Goal: Information Seeking & Learning: Learn about a topic

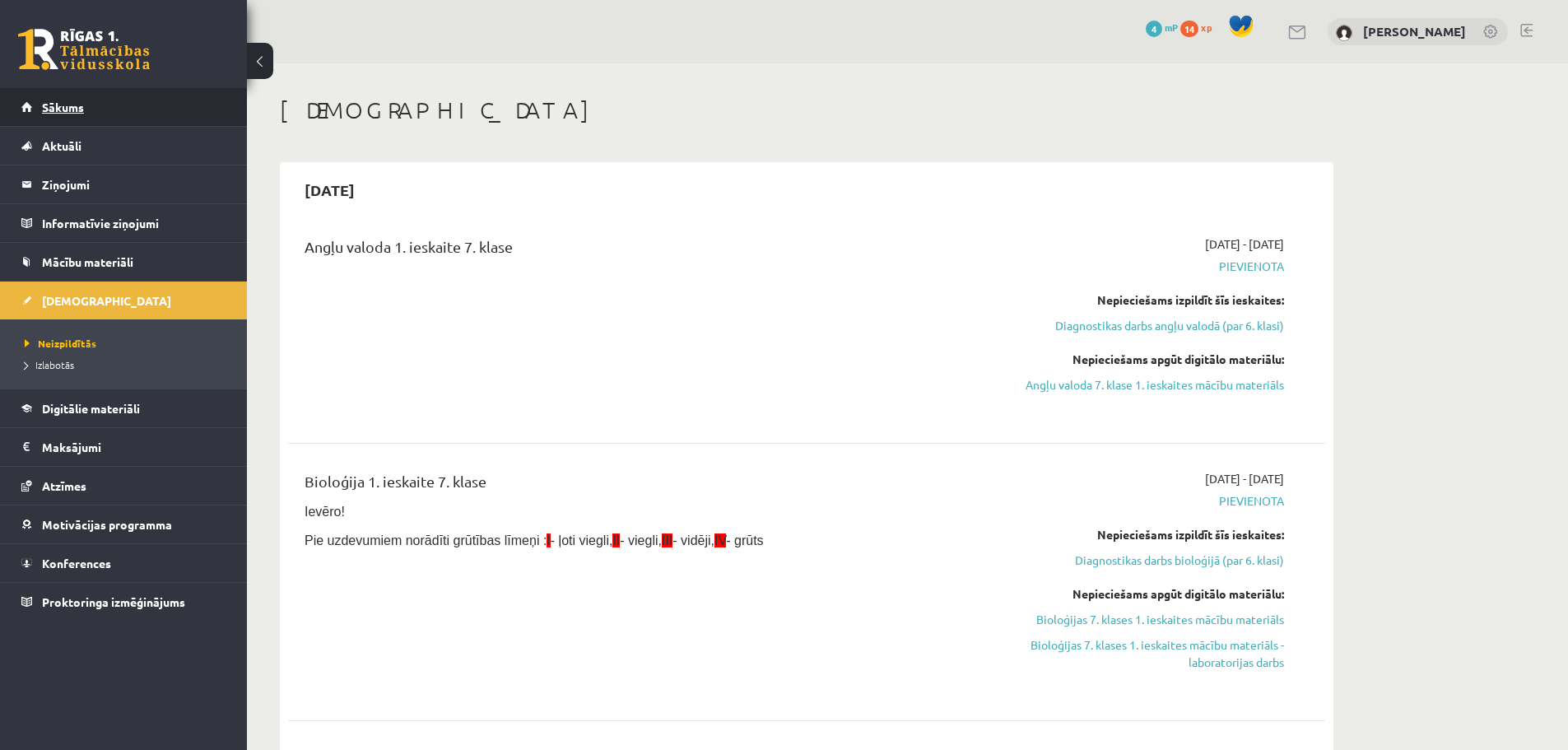
click at [117, 105] on link "Sākums" at bounding box center [124, 107] width 205 height 38
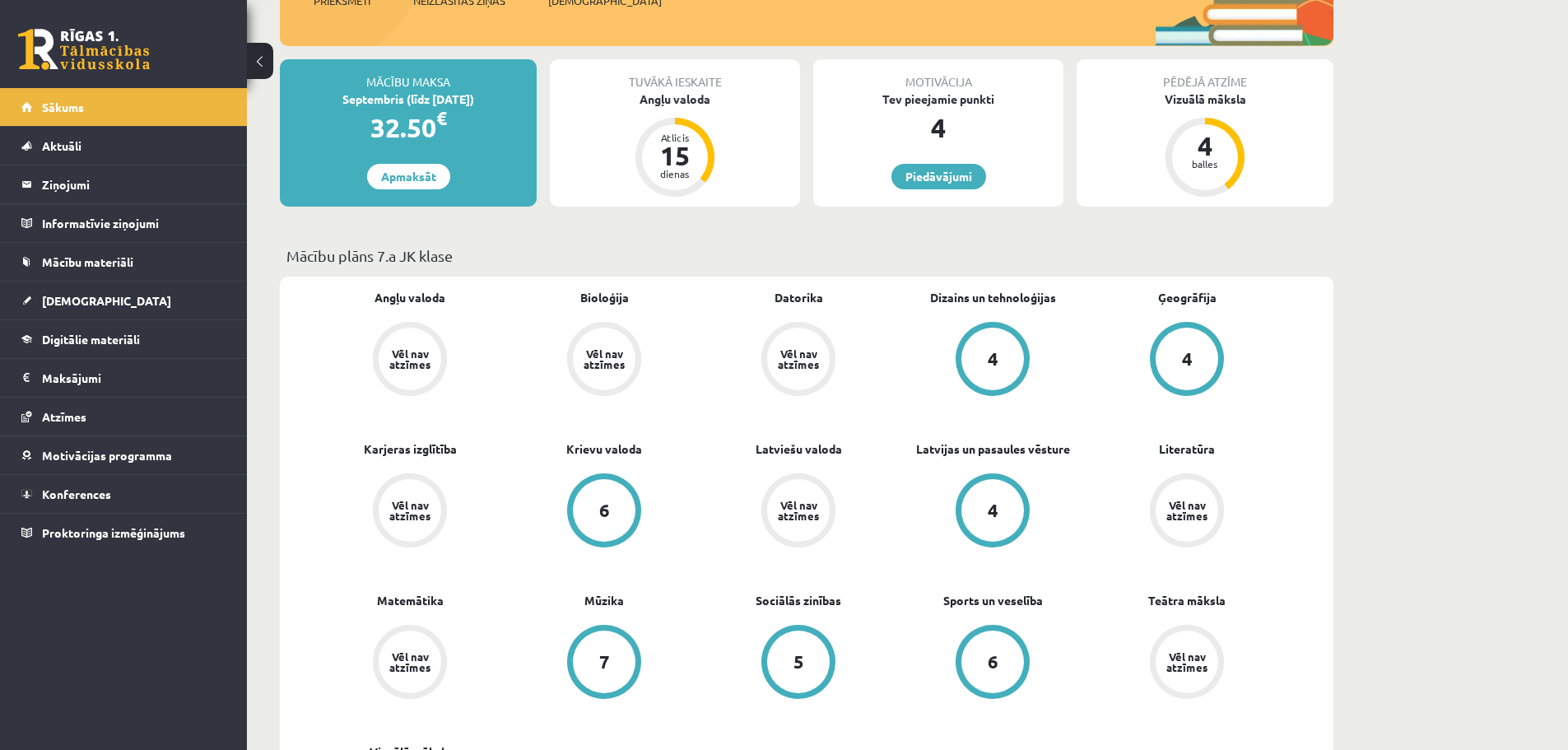
scroll to position [330, 0]
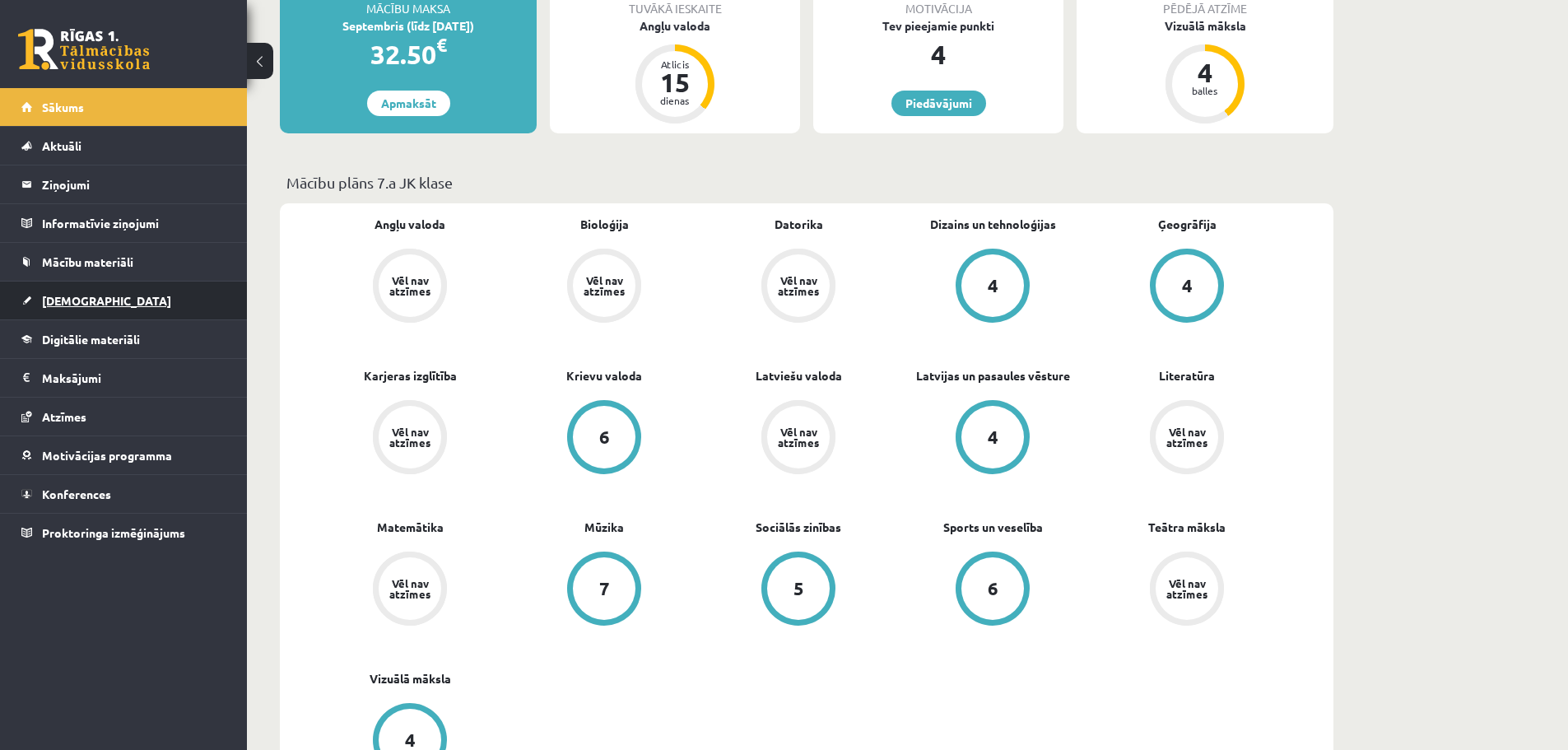
click at [83, 303] on span "[DEMOGRAPHIC_DATA]" at bounding box center [106, 300] width 129 height 15
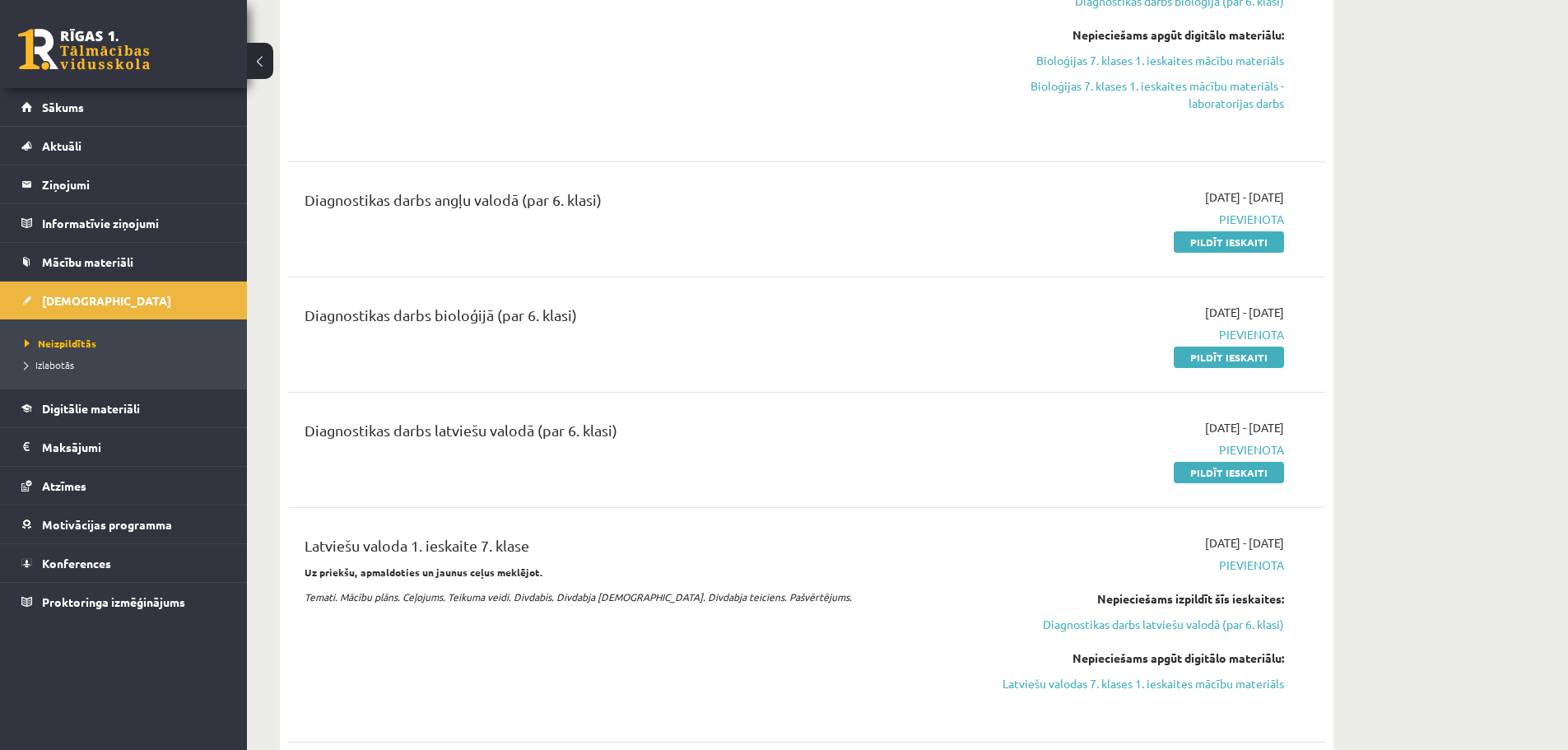
scroll to position [576, 0]
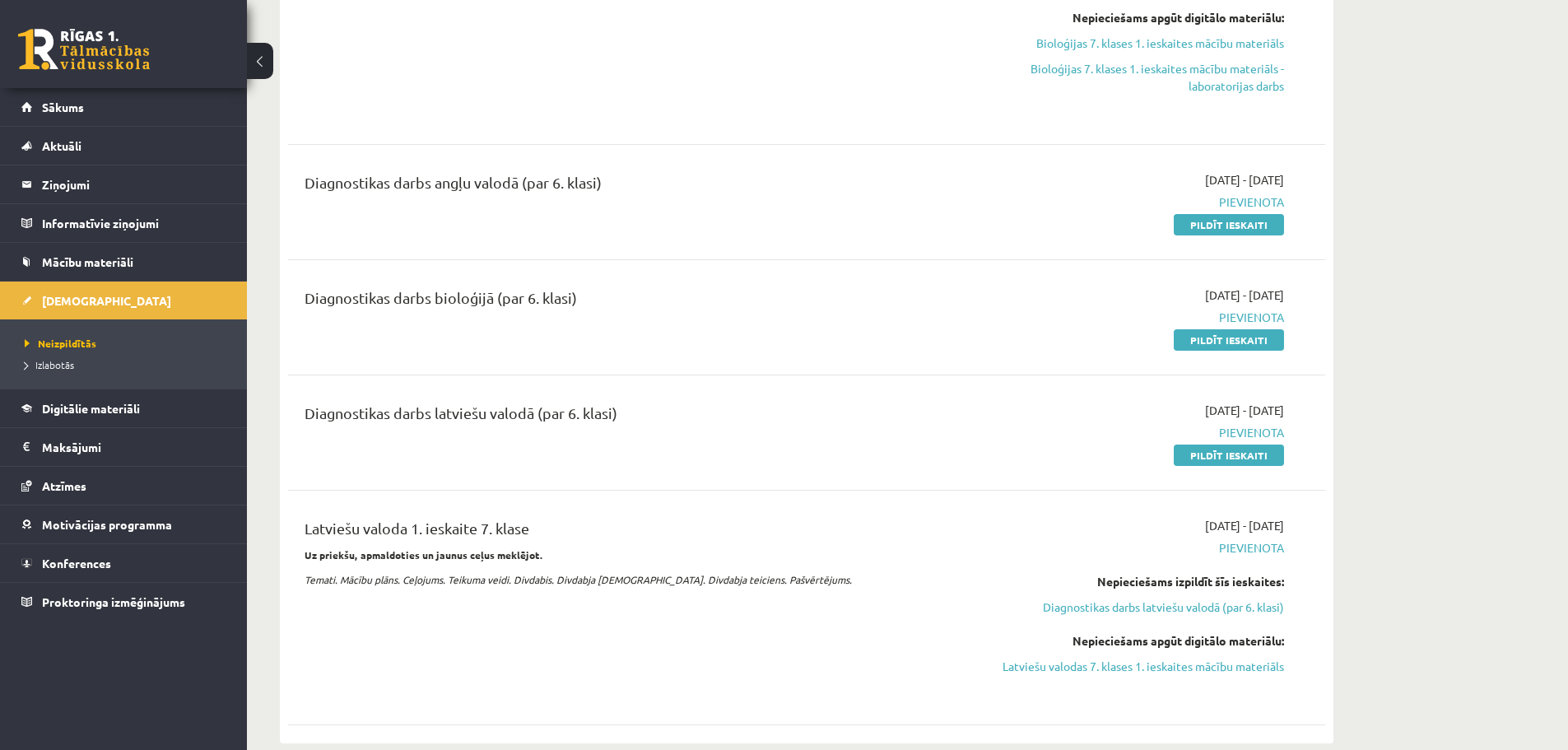
click at [1278, 523] on span "2025-09-01 - 2025-09-15" at bounding box center [1245, 525] width 79 height 17
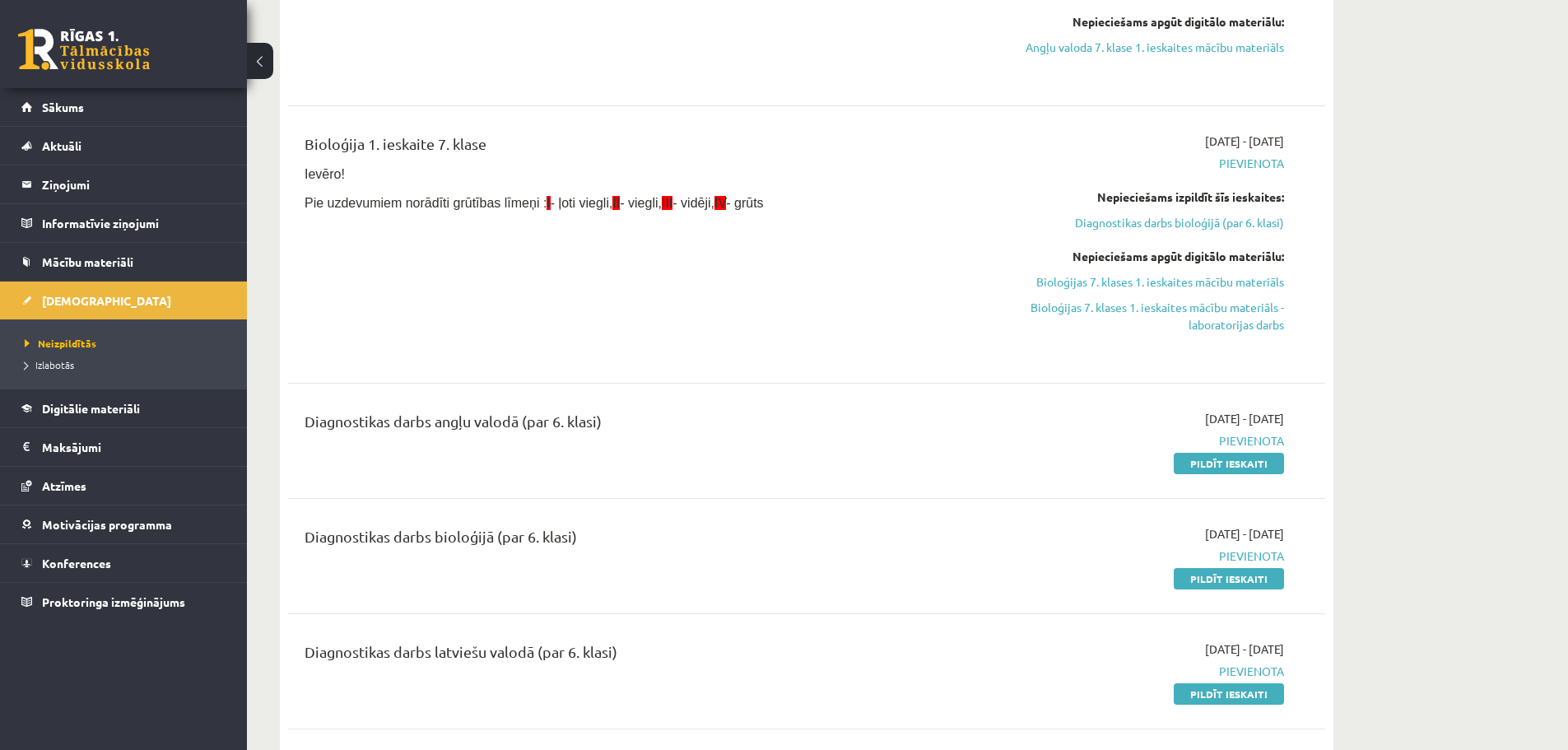
scroll to position [330, 0]
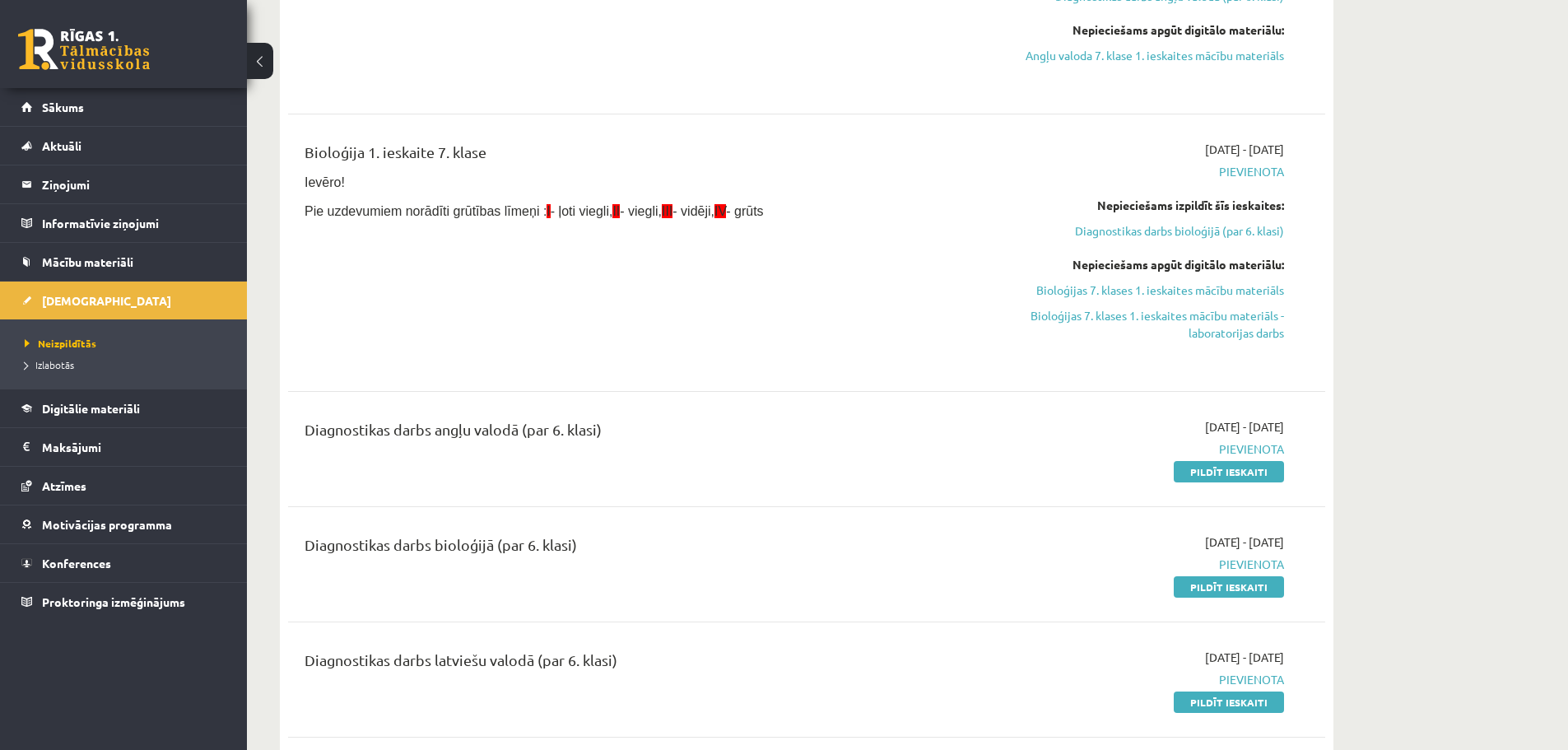
drag, startPoint x: 1084, startPoint y: 281, endPoint x: 845, endPoint y: 51, distance: 331.7
click at [1084, 281] on link "Bioloģijas 7. klases 1. ieskaites mācību materiāls" at bounding box center [1129, 289] width 311 height 17
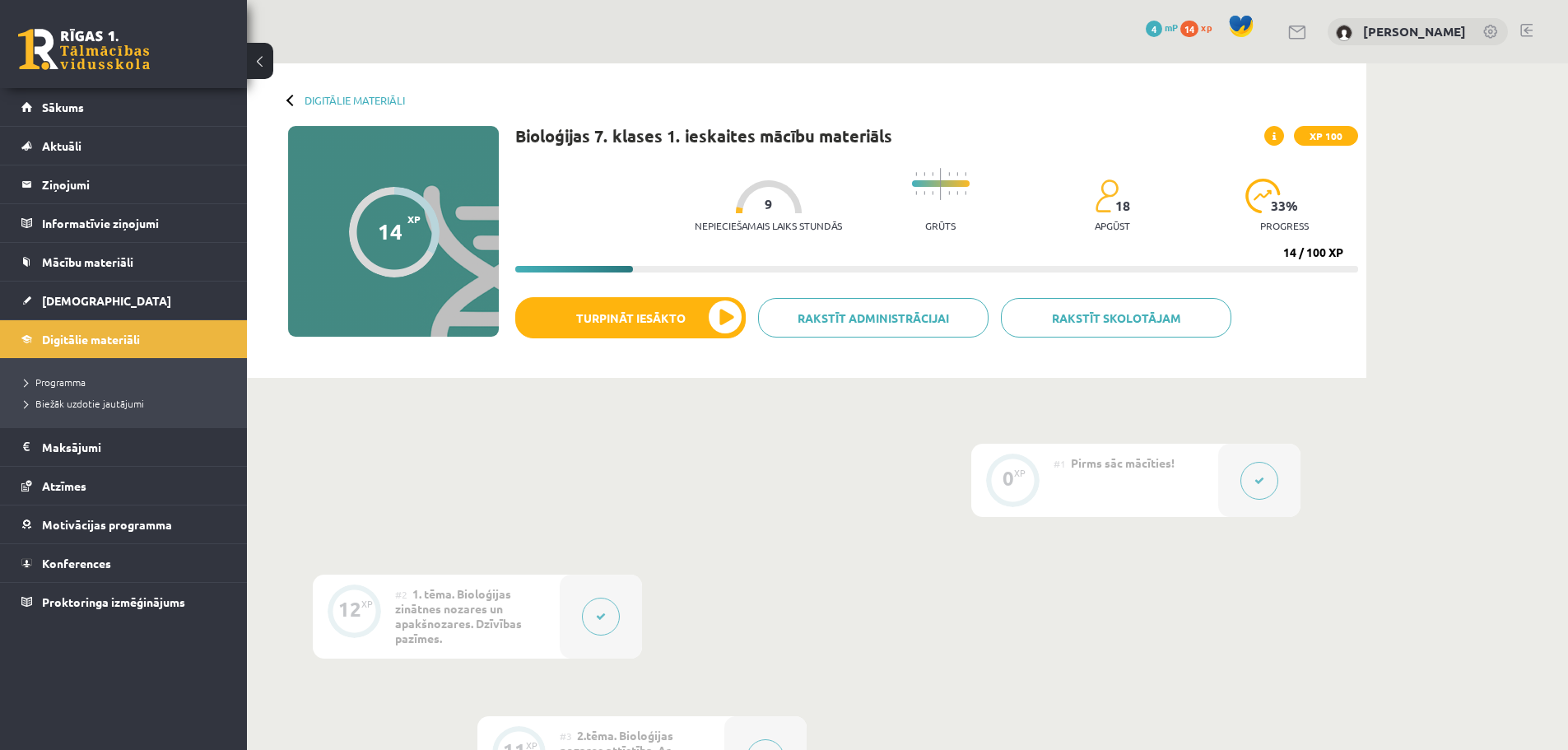
click at [1015, 472] on div "XP" at bounding box center [1020, 473] width 12 height 9
click at [1182, 474] on div "#1 Pirms sāc mācīties!" at bounding box center [1136, 481] width 165 height 74
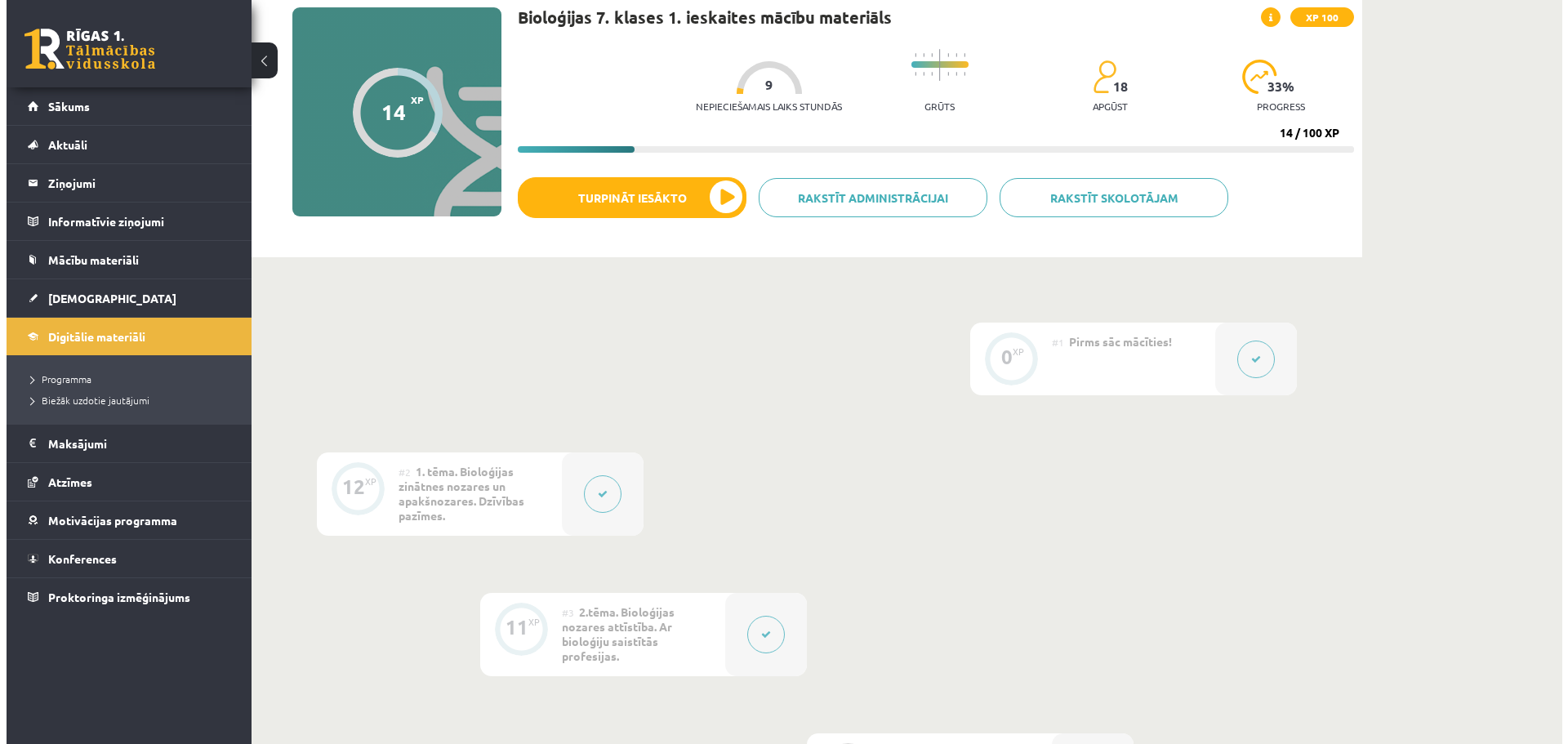
scroll to position [164, 0]
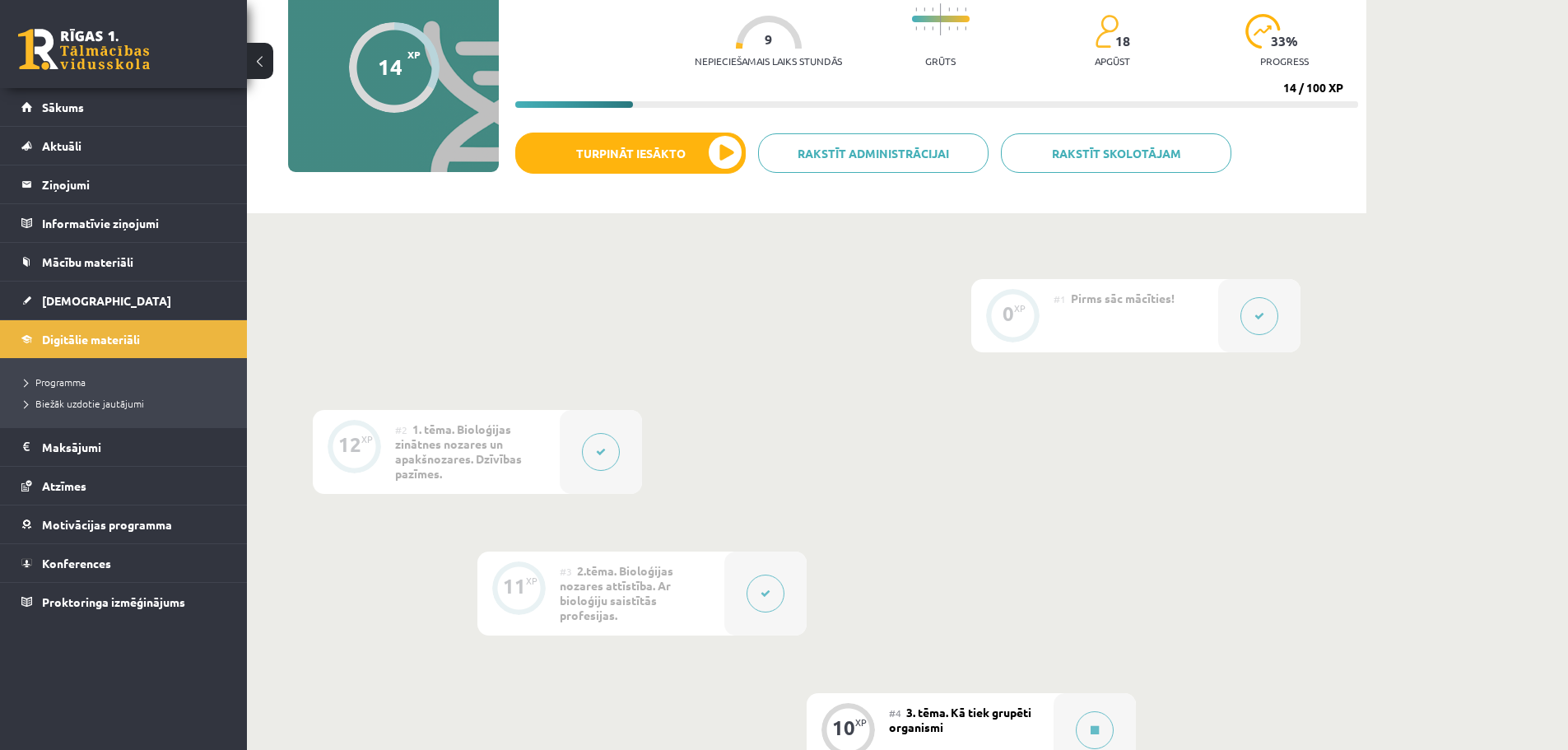
click at [1018, 311] on div "XP" at bounding box center [1020, 308] width 12 height 9
click at [576, 466] on div at bounding box center [601, 452] width 82 height 84
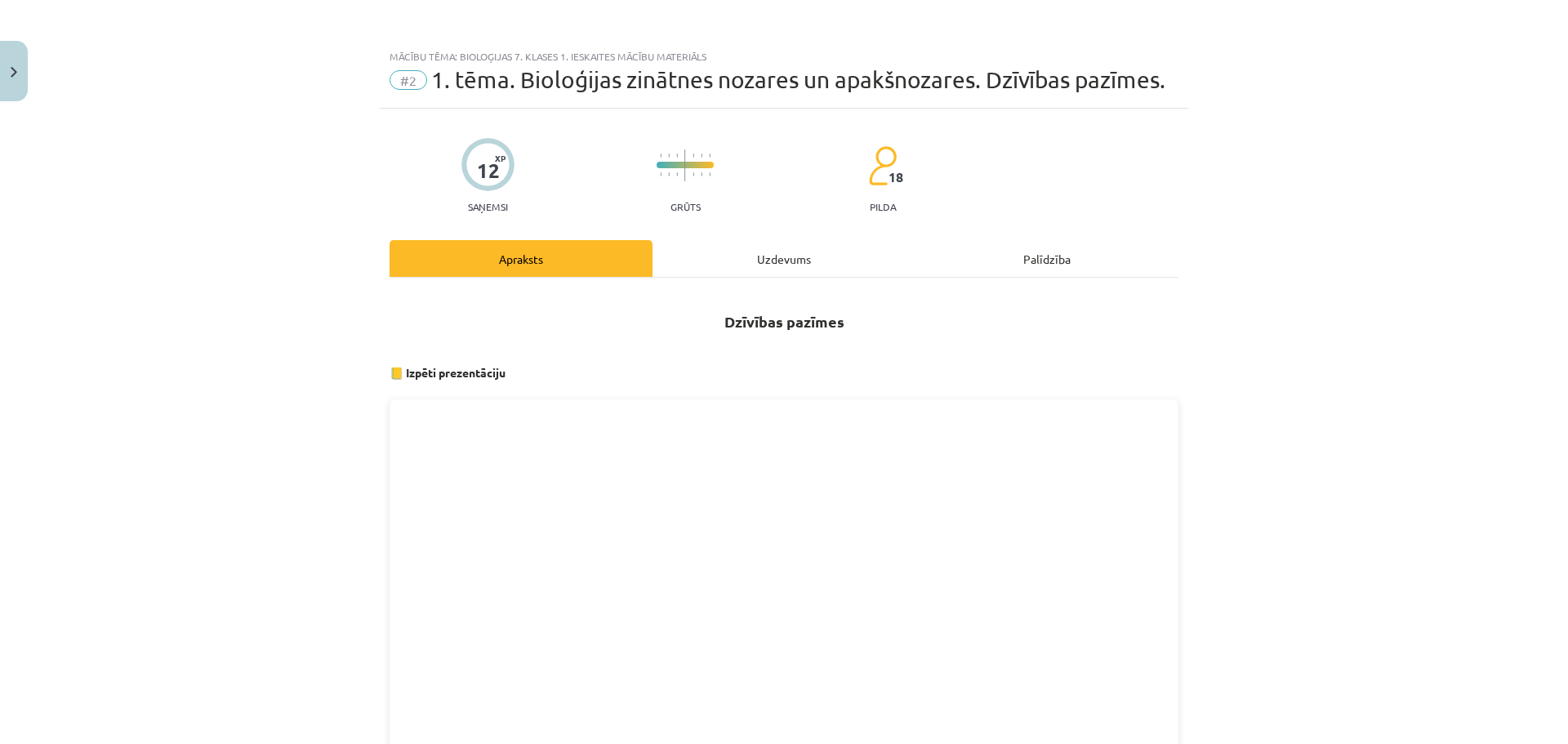
click at [741, 258] on div "Uzdevums" at bounding box center [783, 258] width 263 height 36
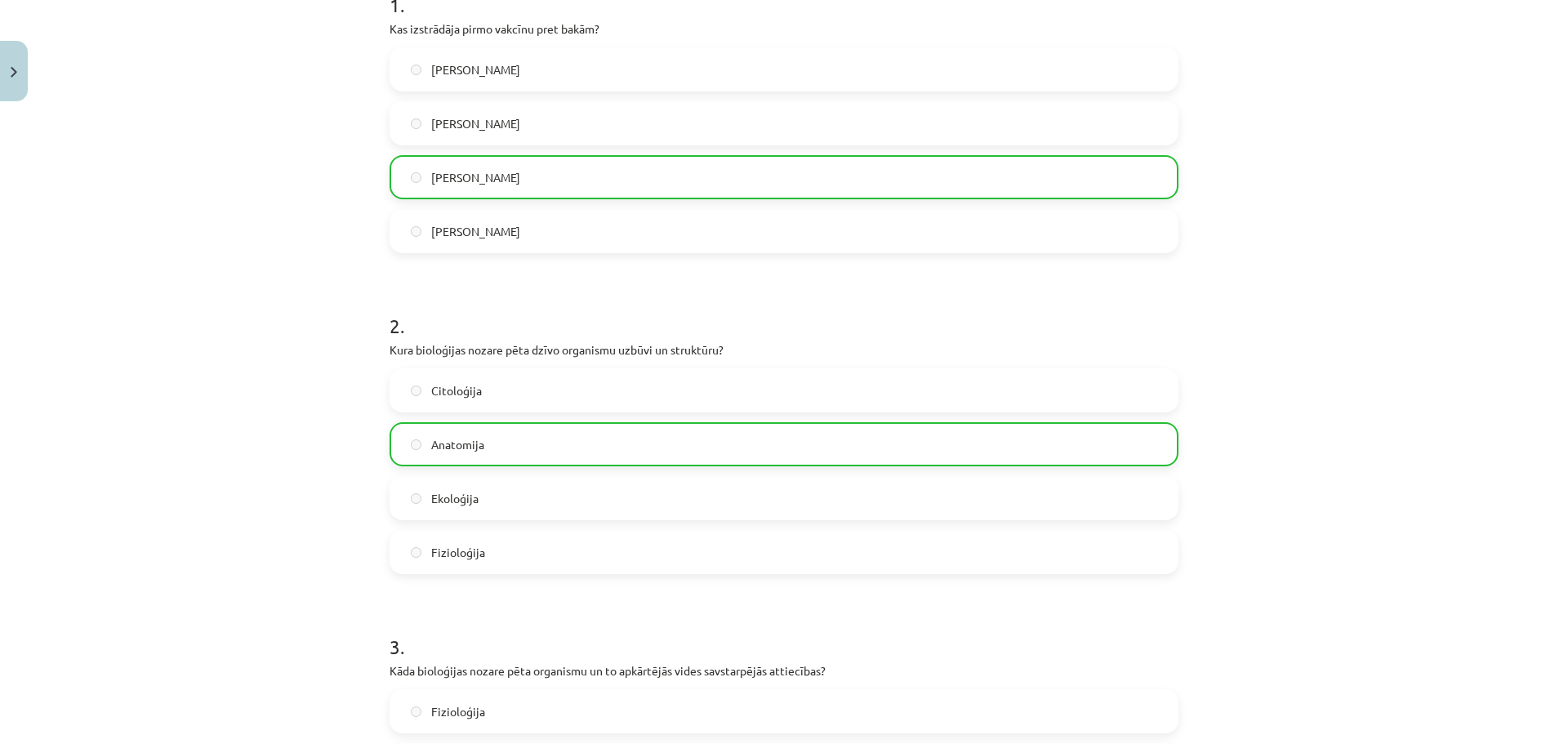
scroll to position [368, 0]
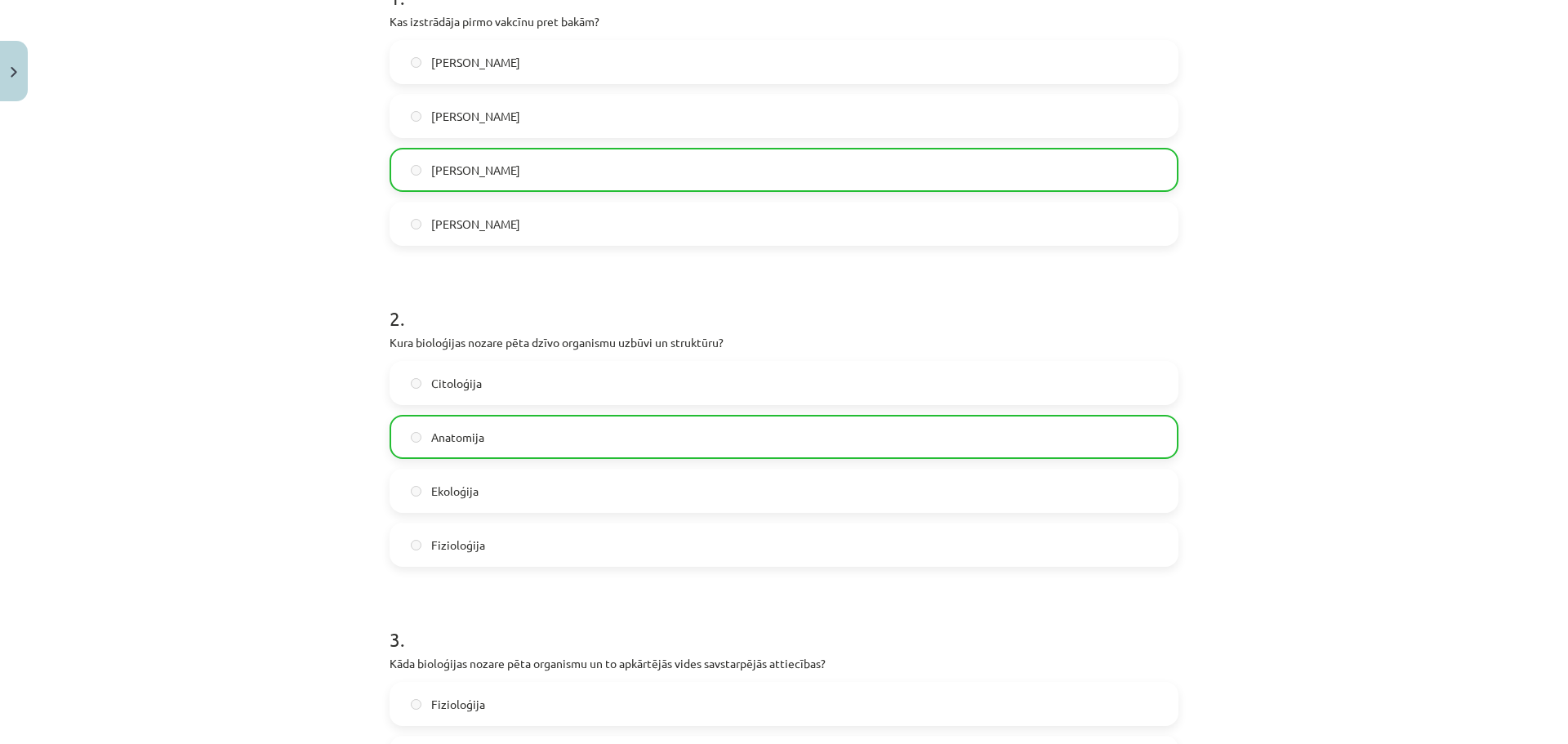
click at [594, 371] on label "Citoloģija" at bounding box center [783, 382] width 785 height 40
click at [584, 380] on label "Citoloģija" at bounding box center [783, 382] width 785 height 40
click at [621, 474] on label "Ekoloģija" at bounding box center [783, 490] width 785 height 40
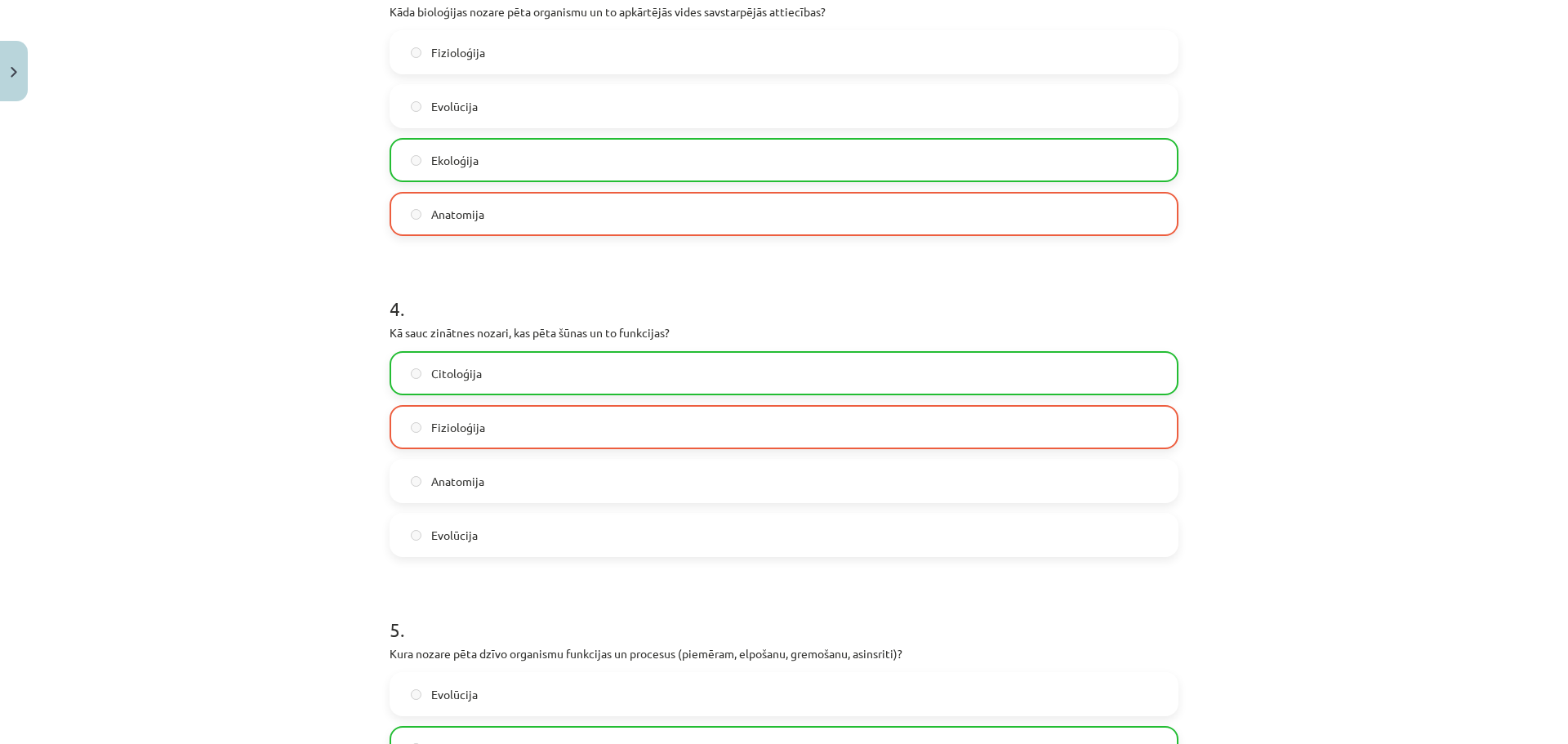
scroll to position [1021, 0]
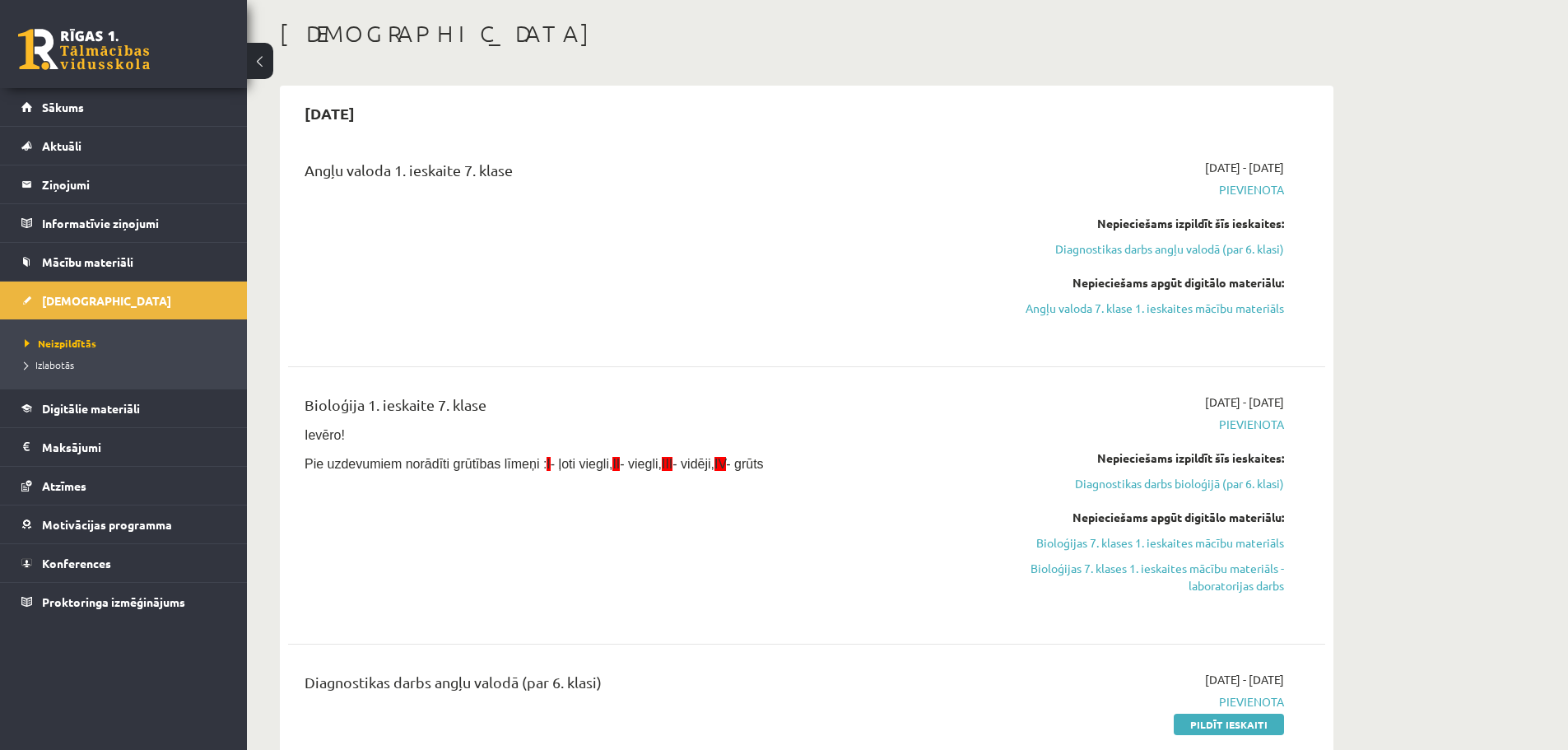
scroll to position [82, 0]
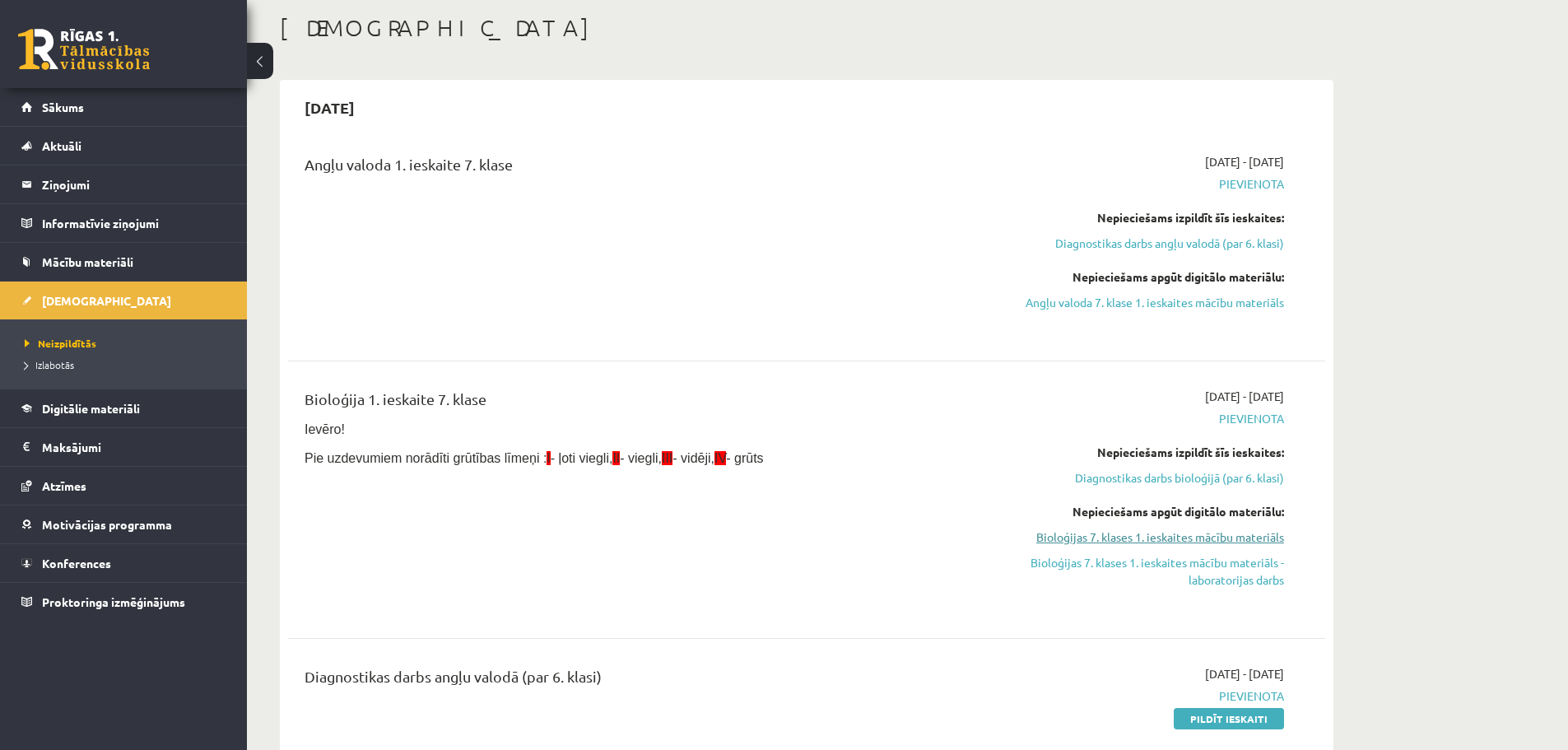
click at [1148, 536] on link "Bioloģijas 7. klases 1. ieskaites mācību materiāls" at bounding box center [1129, 536] width 311 height 17
click at [1182, 536] on link "Bioloģijas 7. klases 1. ieskaites mācību materiāls" at bounding box center [1129, 536] width 311 height 17
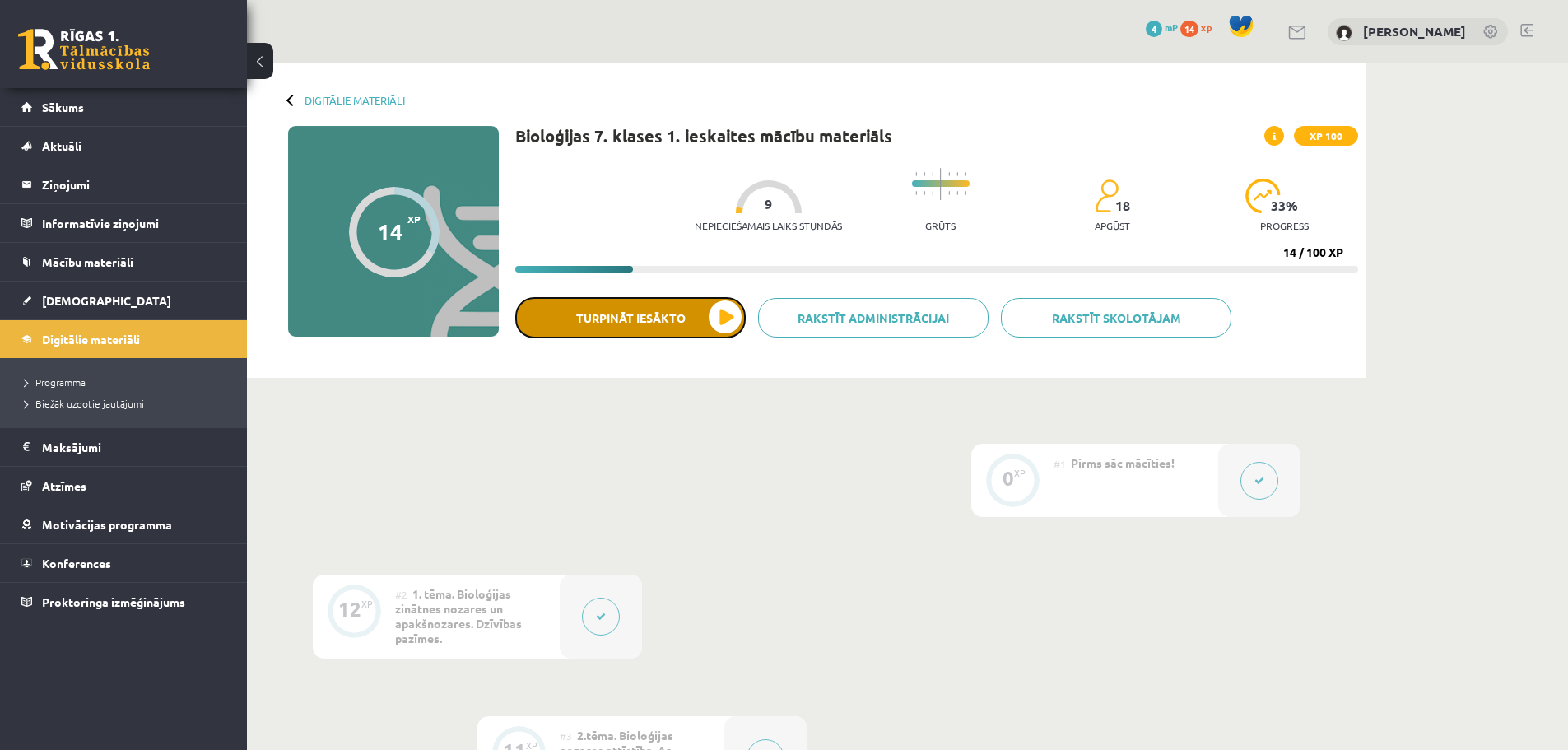
click at [629, 307] on button "Turpināt iesākto" at bounding box center [631, 317] width 230 height 41
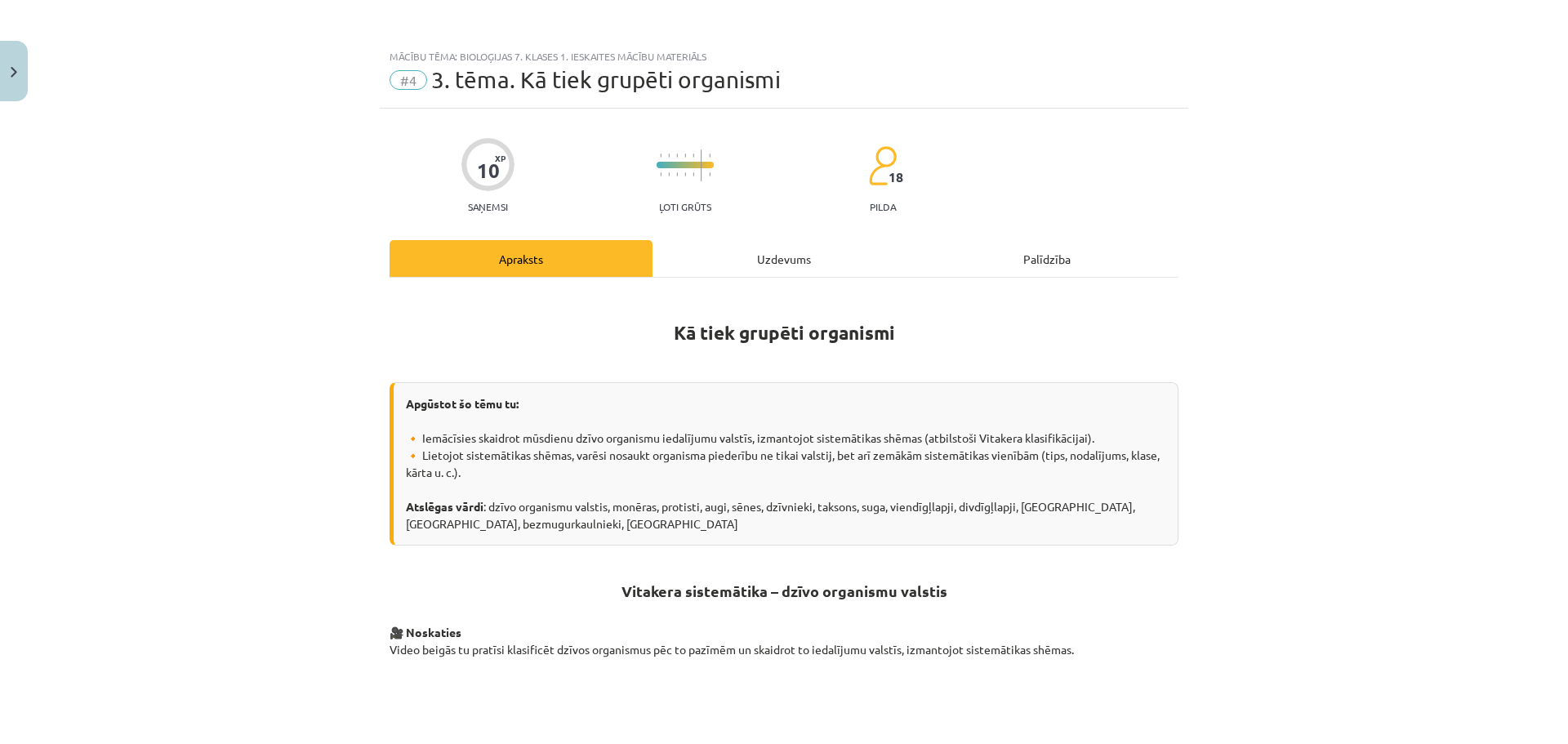
click at [723, 268] on div "Uzdevums" at bounding box center [783, 258] width 263 height 36
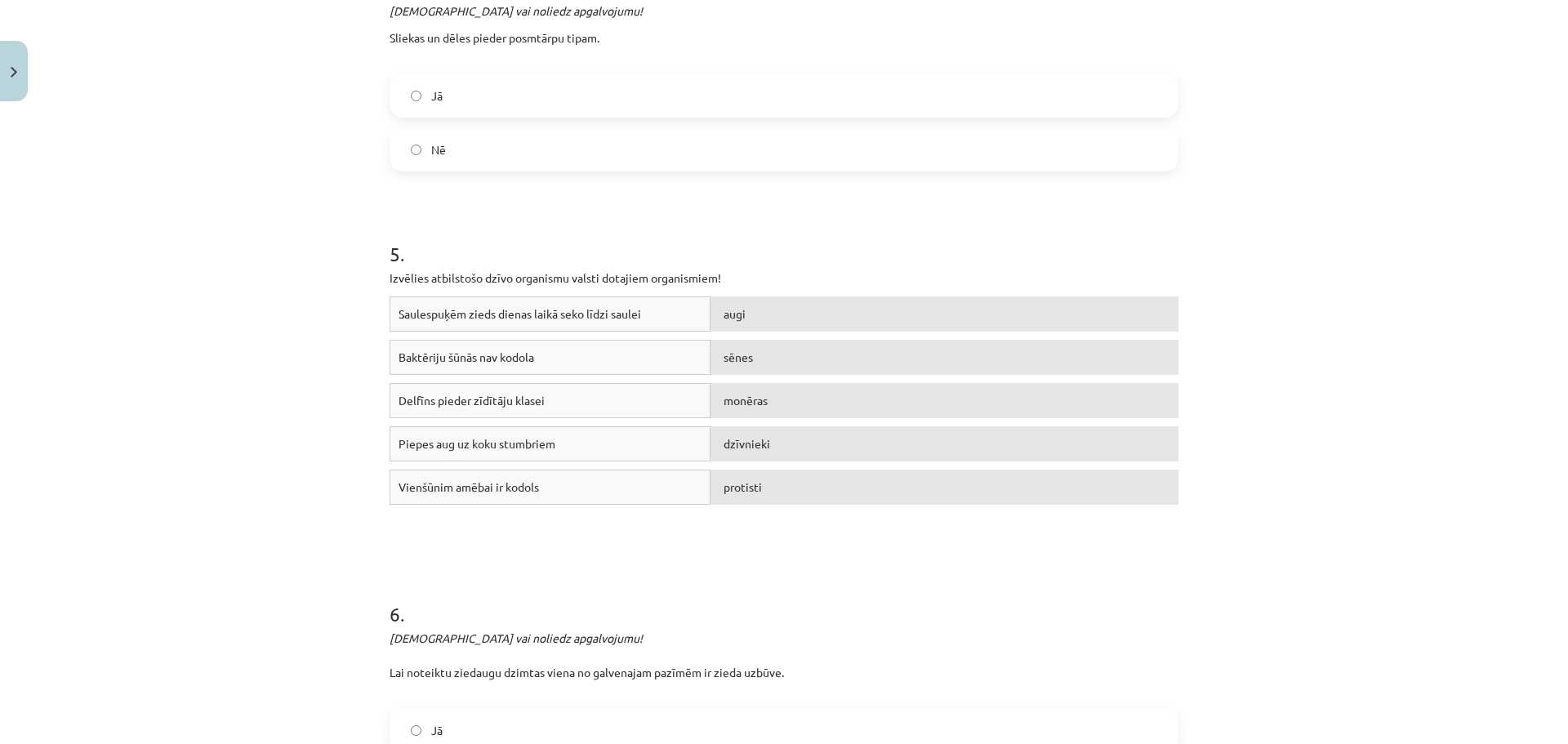
scroll to position [1184, 0]
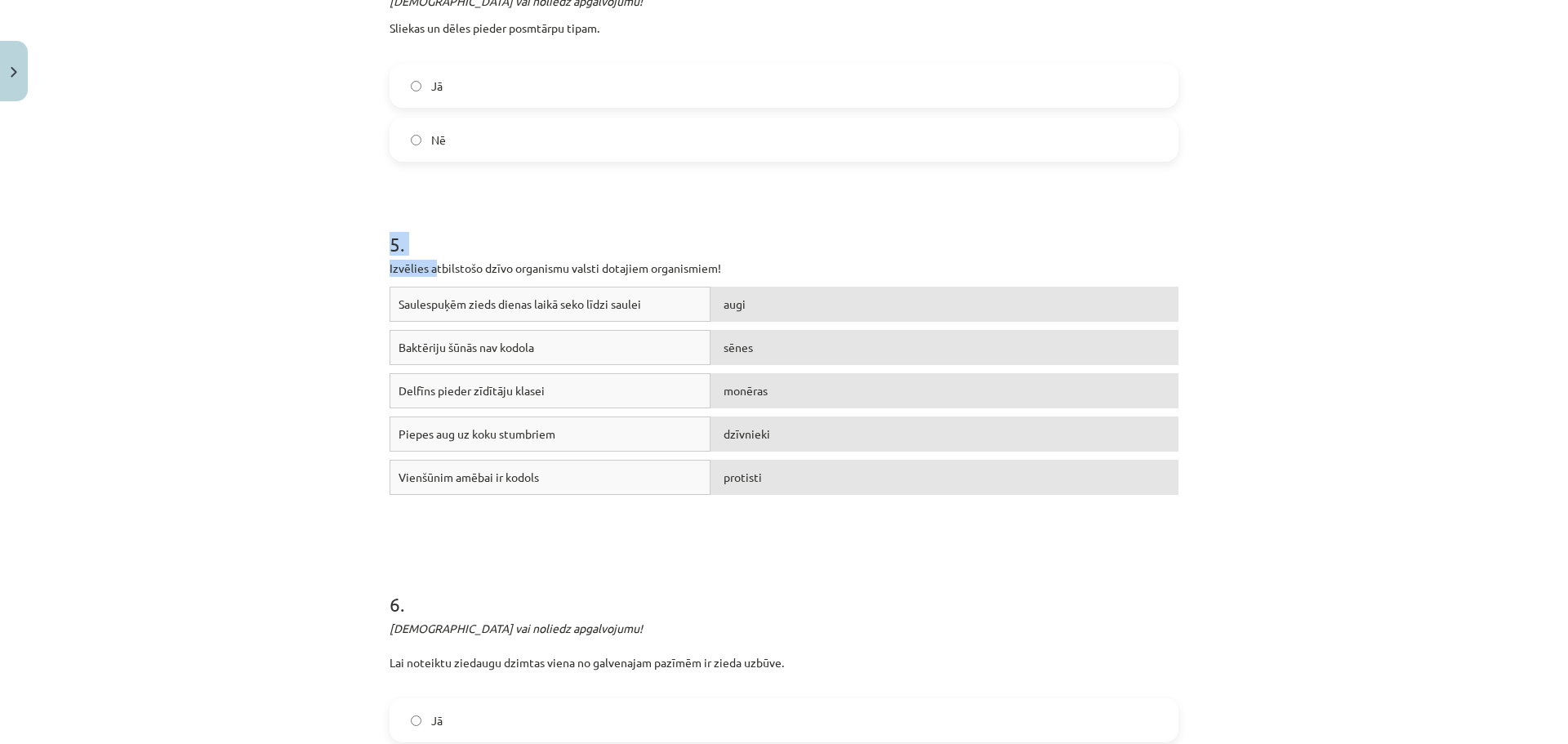
drag, startPoint x: 373, startPoint y: 240, endPoint x: 430, endPoint y: 267, distance: 63.1
click at [430, 267] on p "Izvēlies atbilstošo dzīvo organismu valsti dotajiem organismiem!" at bounding box center [783, 268] width 789 height 17
click at [619, 306] on div "Saulespuķēm zieds dienas laikā seko līdzi saulei" at bounding box center [550, 304] width 321 height 35
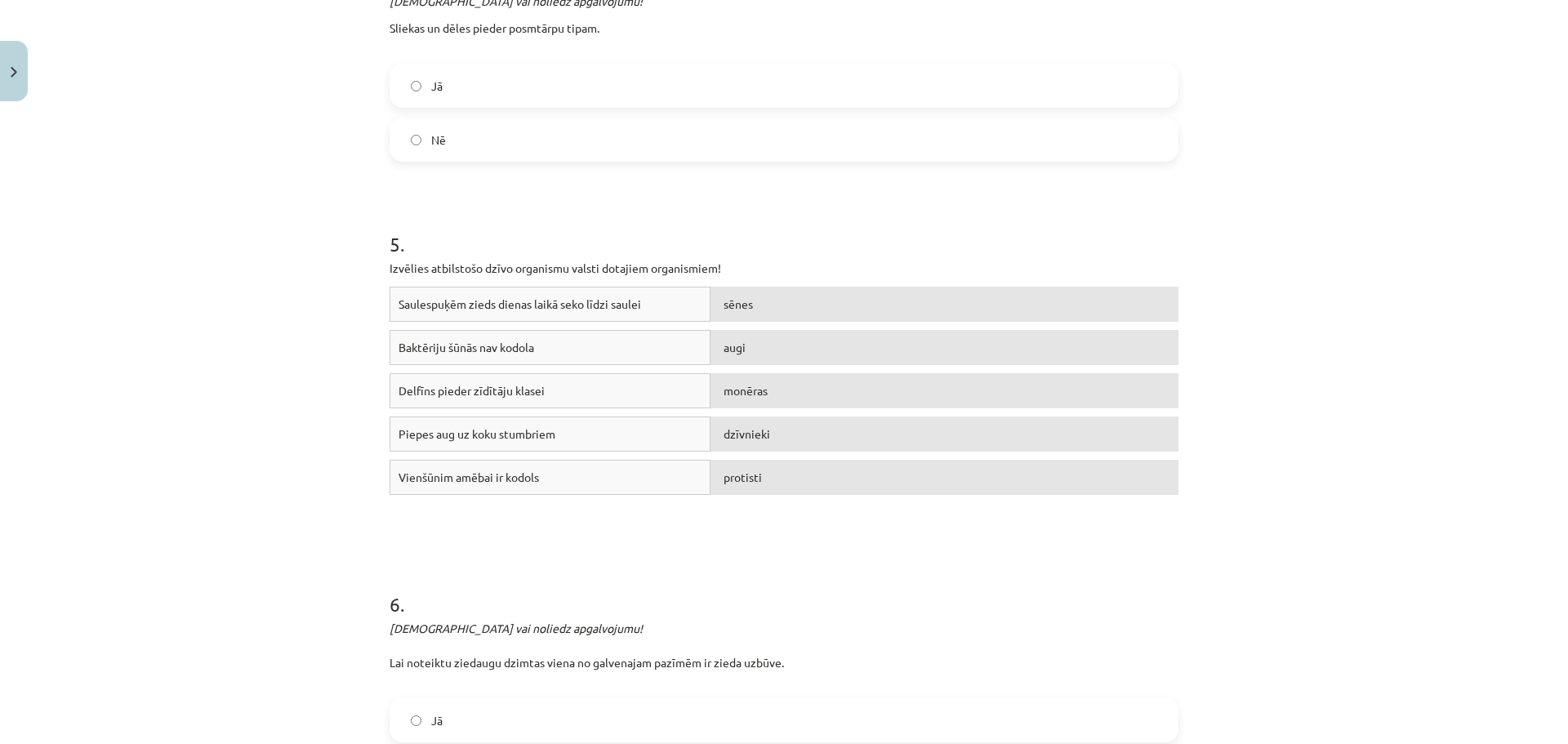
drag, startPoint x: 800, startPoint y: 326, endPoint x: 753, endPoint y: 322, distance: 47.2
click at [753, 322] on div "Saulespuķēm zieds dienas laikā seko līdzi saulei sēnes" at bounding box center [783, 308] width 789 height 43
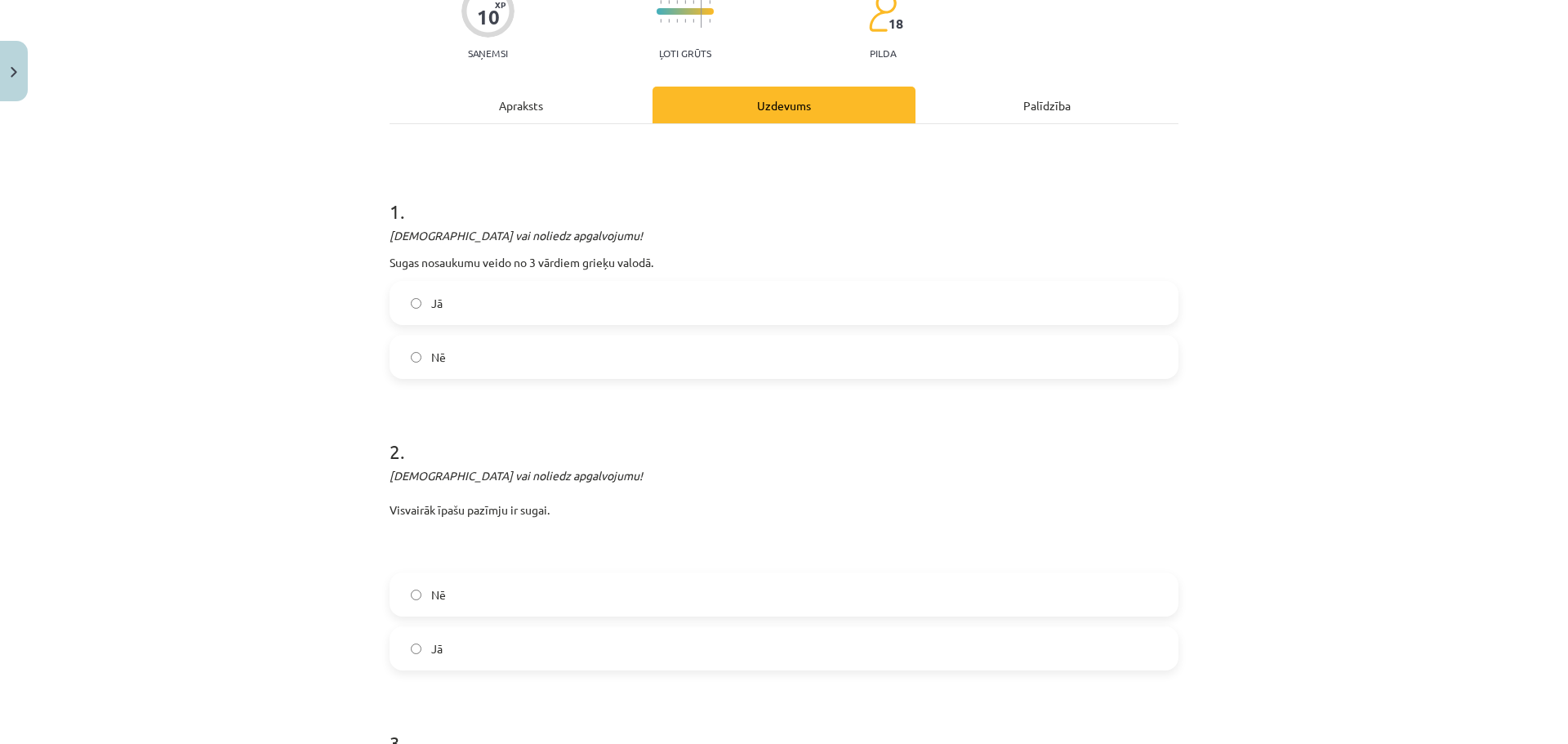
scroll to position [0, 0]
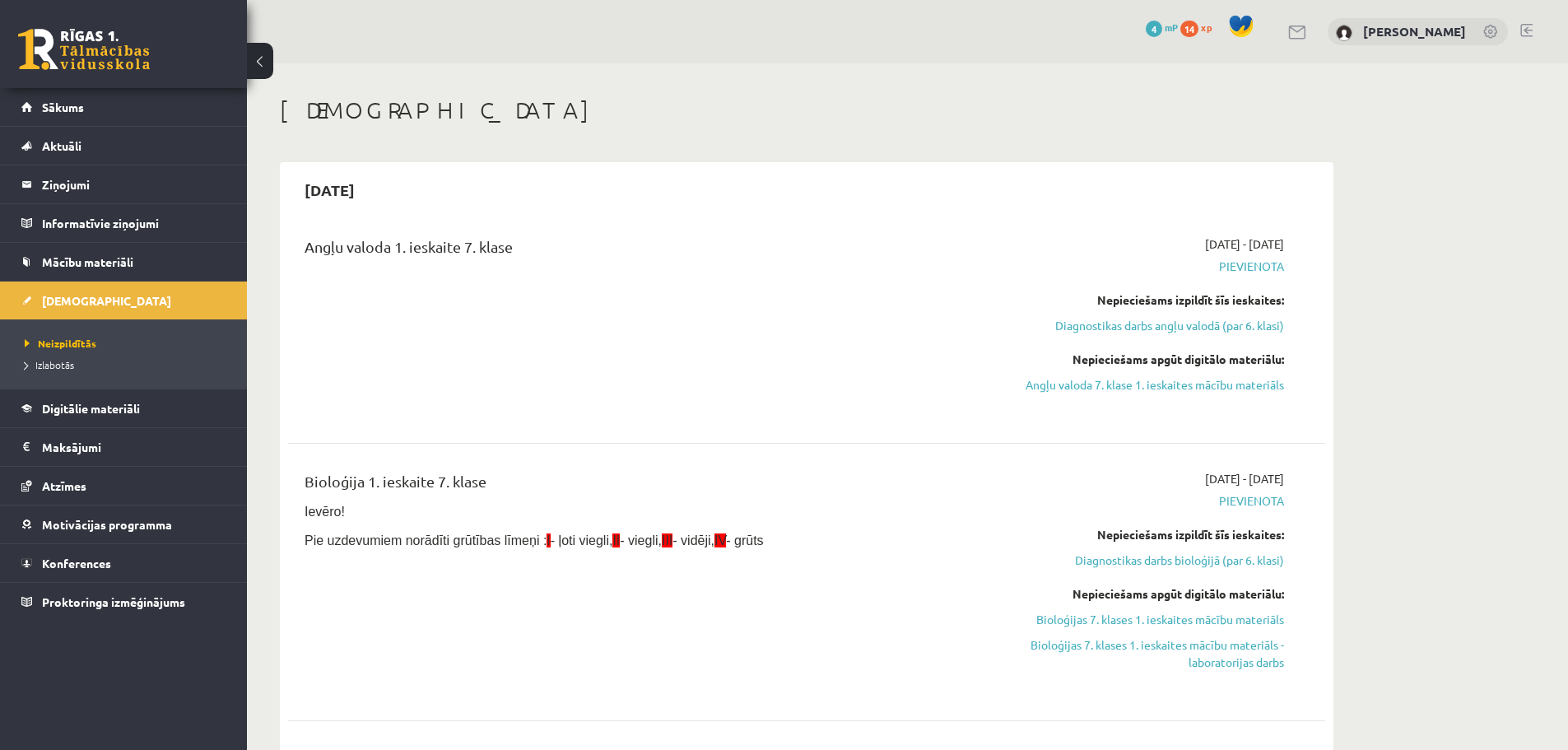
scroll to position [82, 0]
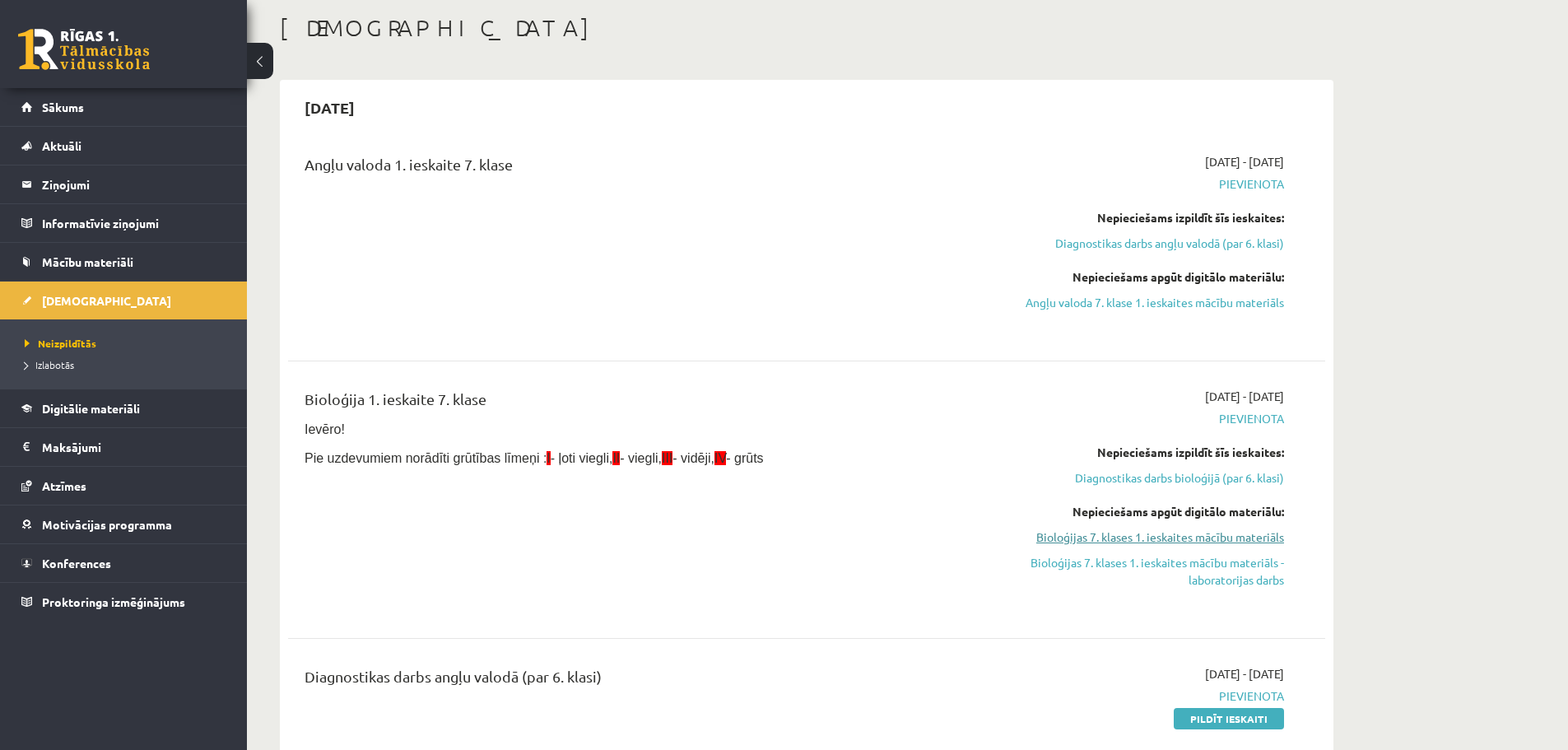
click at [1113, 531] on link "Bioloģijas 7. klases 1. ieskaites mācību materiāls" at bounding box center [1129, 536] width 311 height 17
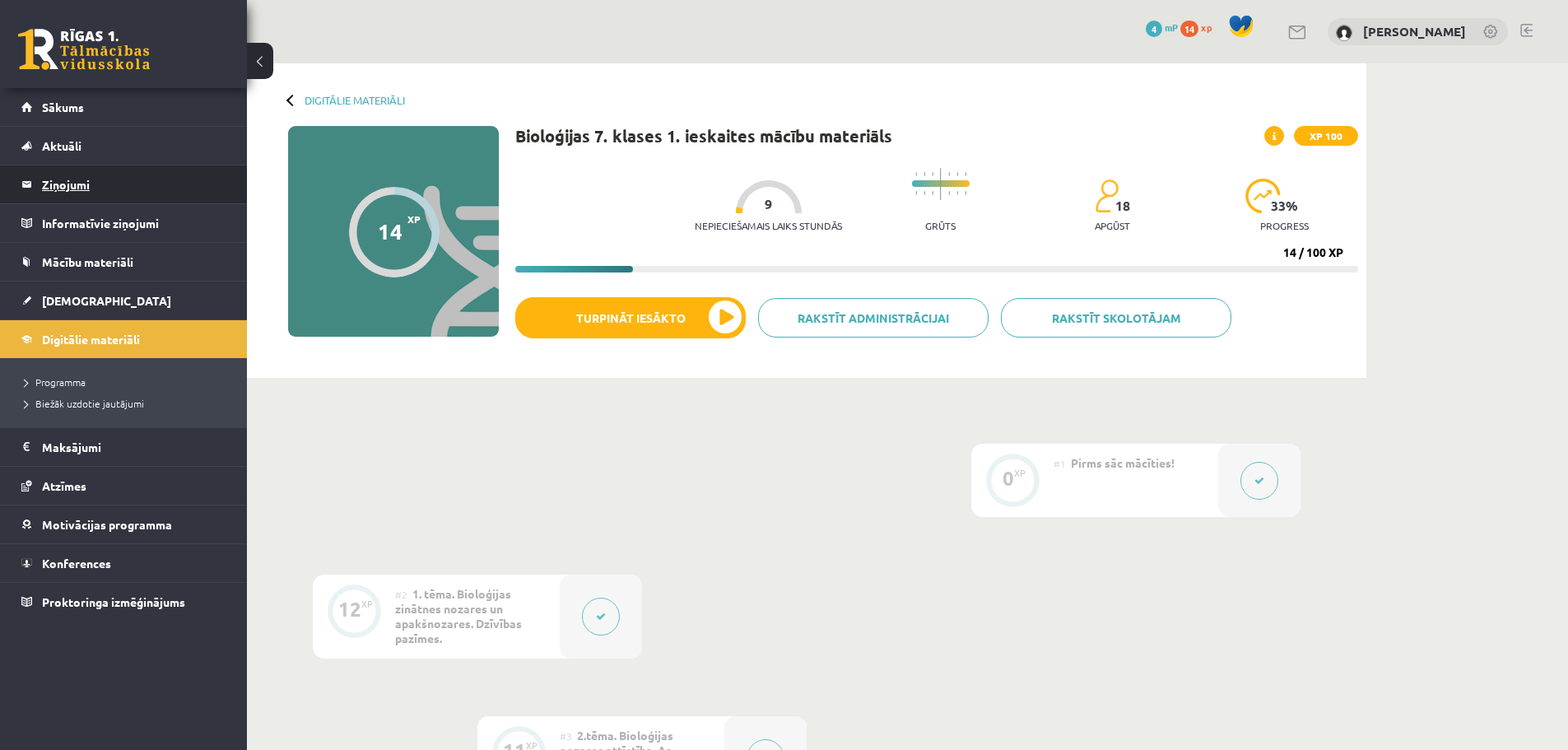
click at [119, 181] on legend "Ziņojumi 0" at bounding box center [134, 185] width 185 height 38
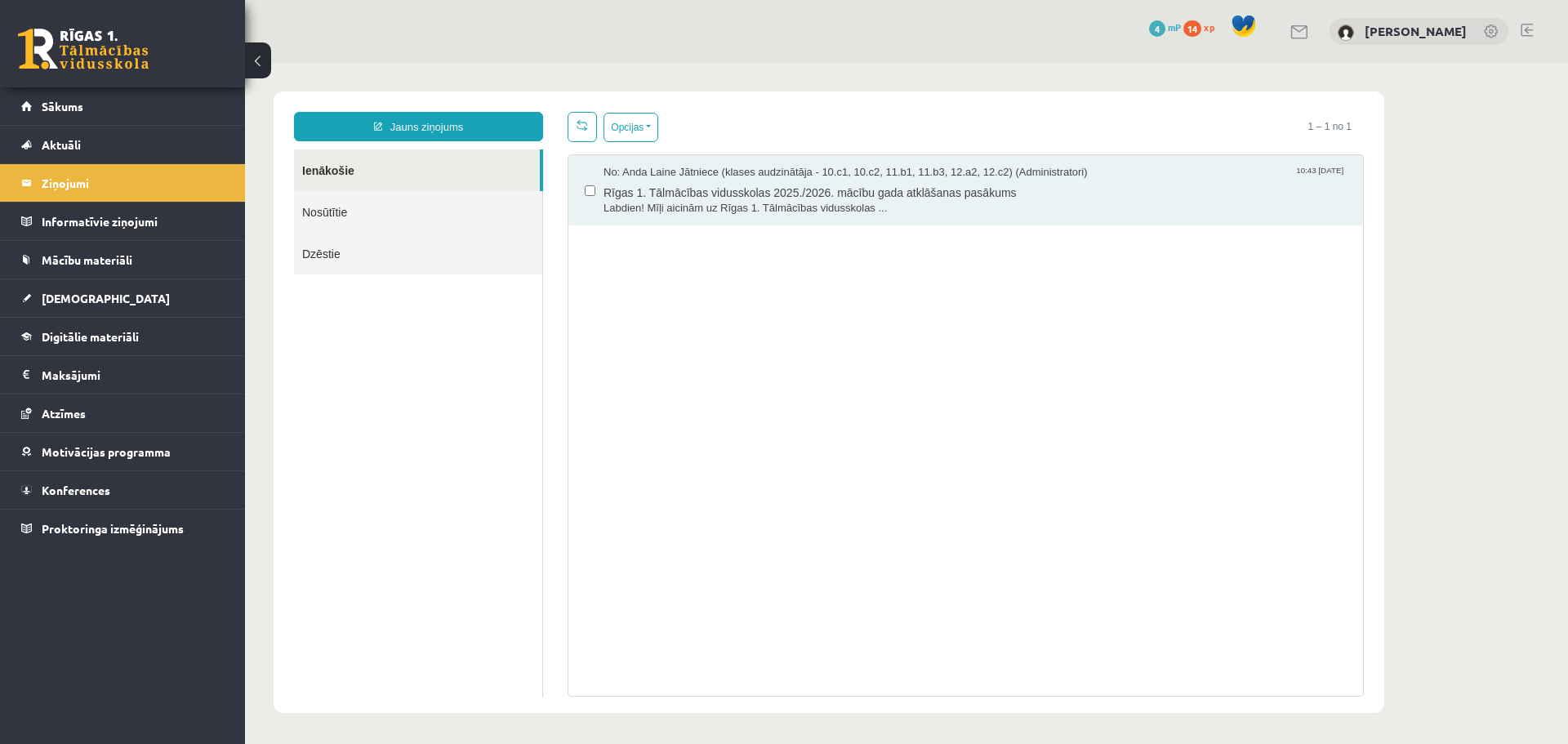
click at [400, 214] on link "Nosūtītie" at bounding box center [418, 212] width 248 height 41
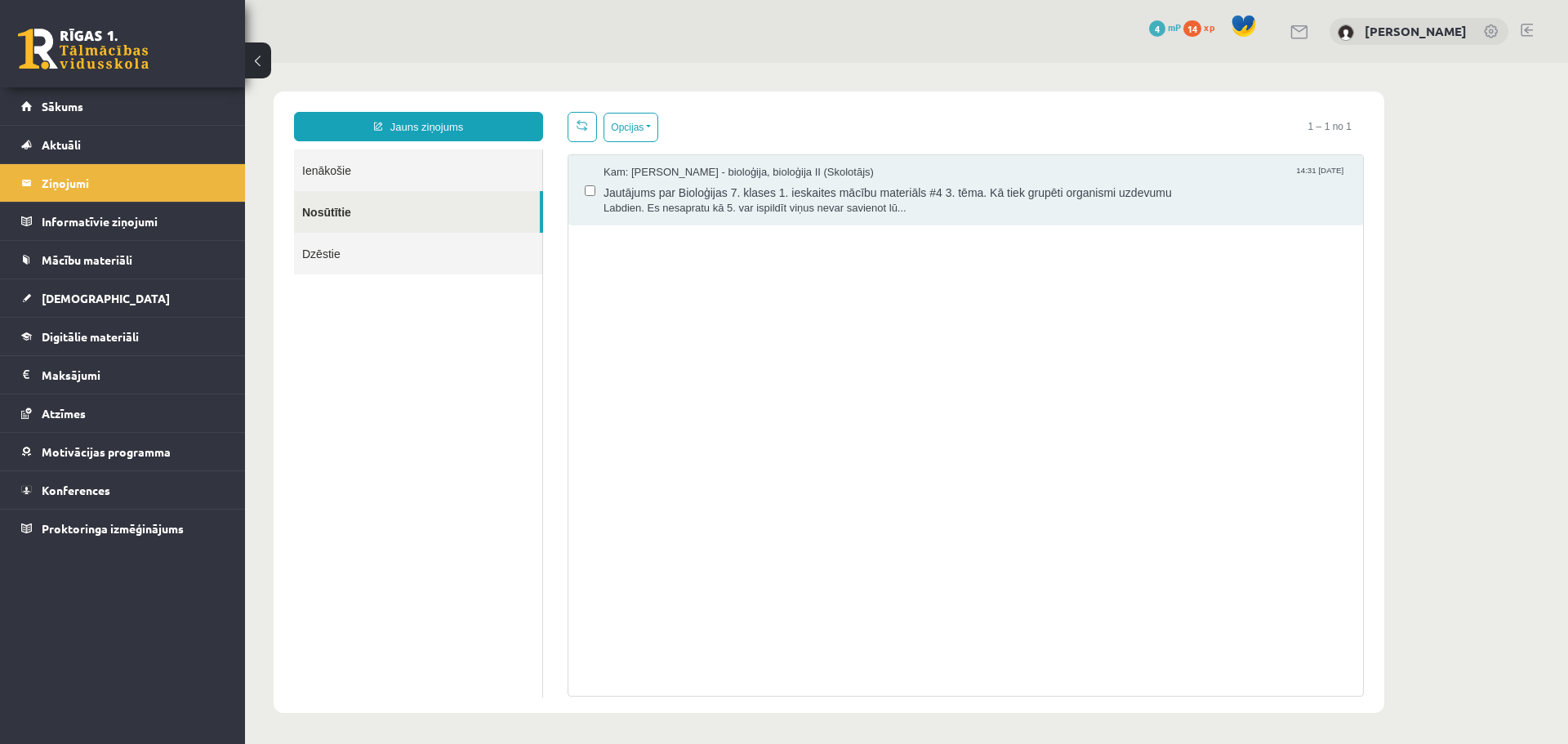
drag, startPoint x: 583, startPoint y: 203, endPoint x: 470, endPoint y: 308, distance: 154.3
click at [463, 314] on ul "Ienākošie Nosūtītie Dzēstie" at bounding box center [418, 424] width 249 height 548
click at [665, 201] on span "Labdien. Es nesapratu kā 5. var ispildīt viņus nevar savienot lū..." at bounding box center [975, 209] width 743 height 16
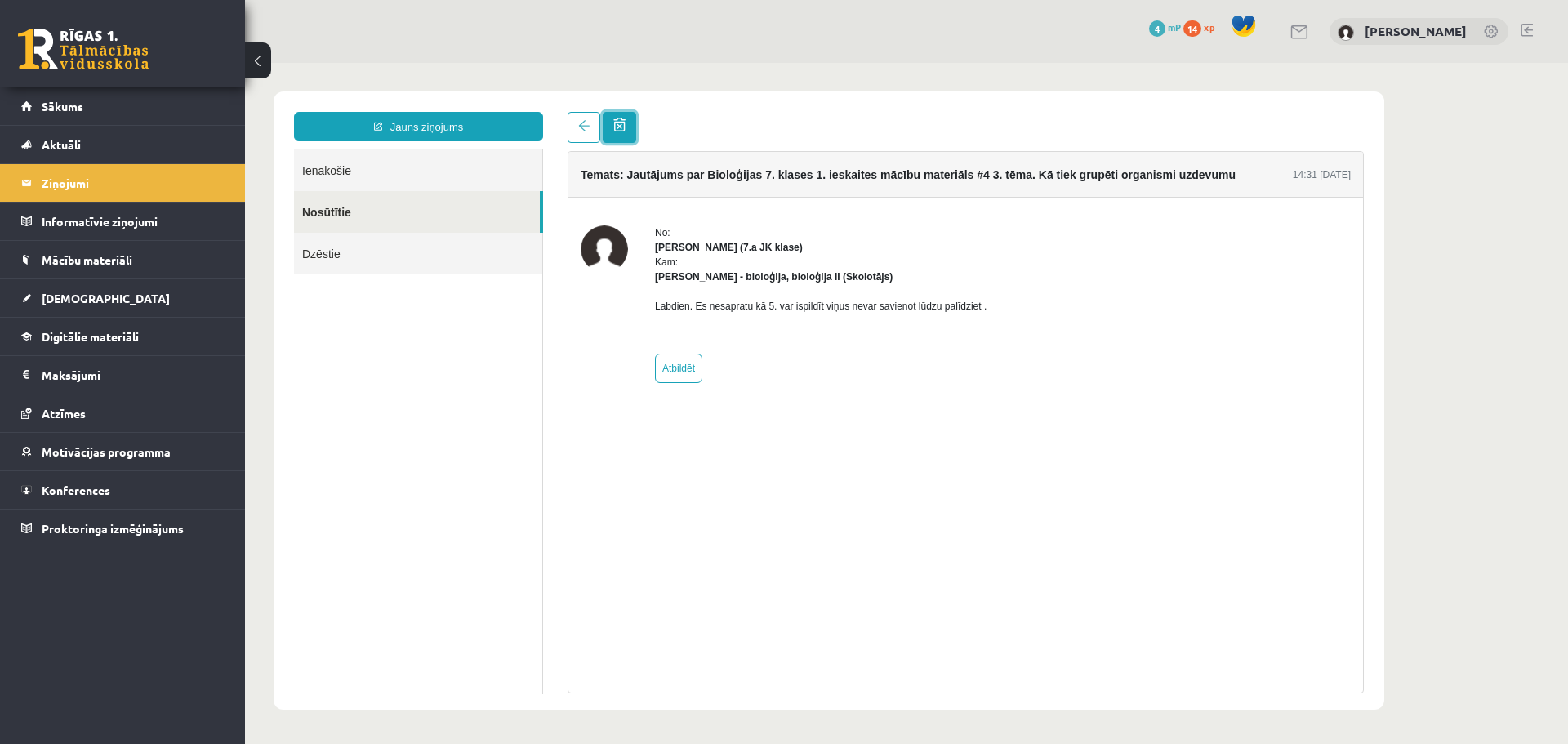
click at [621, 123] on span at bounding box center [620, 124] width 12 height 14
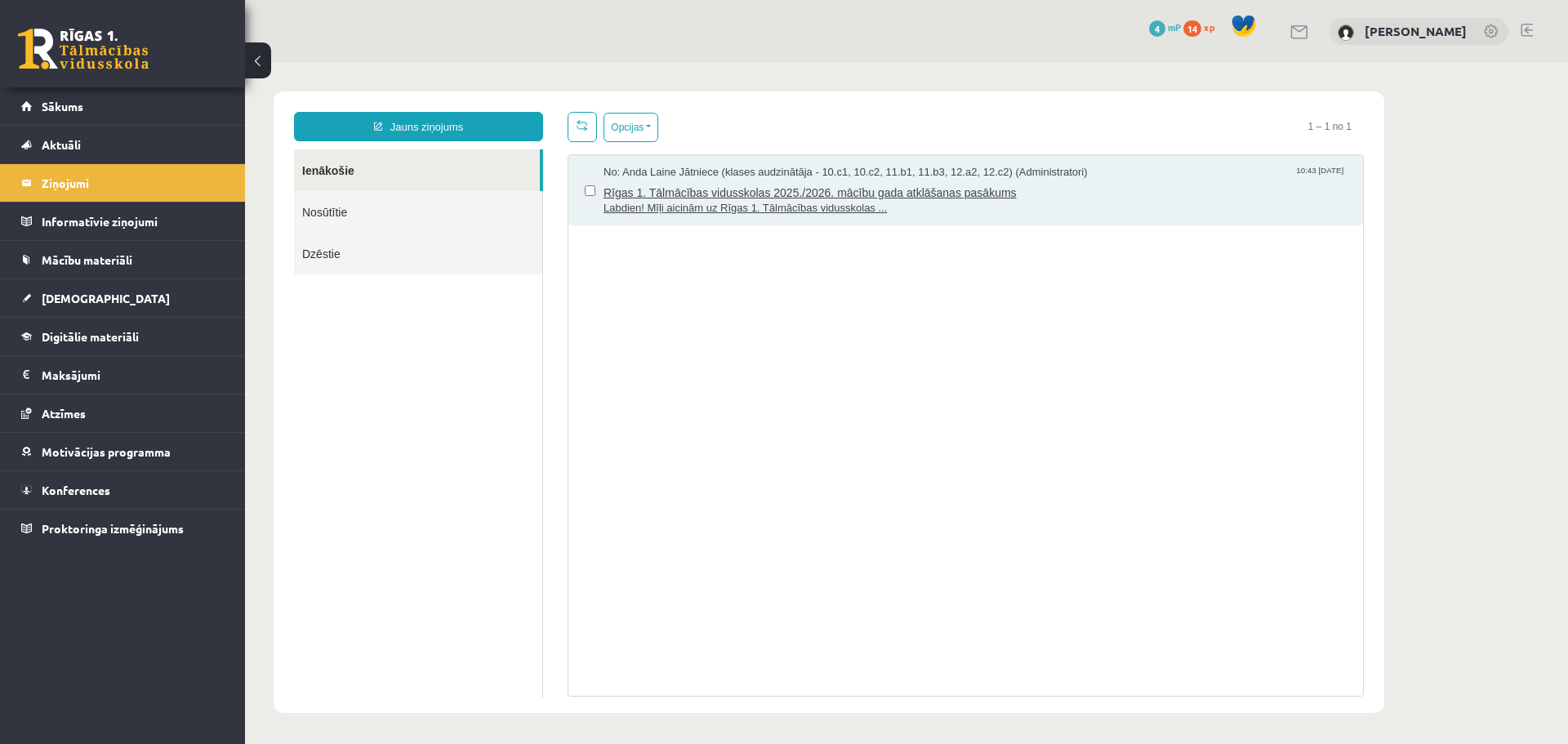
click at [608, 190] on span "Rīgas 1. Tālmācības vidusskolas 2025./2026. mācību gada atklāšanas pasākums" at bounding box center [975, 190] width 743 height 21
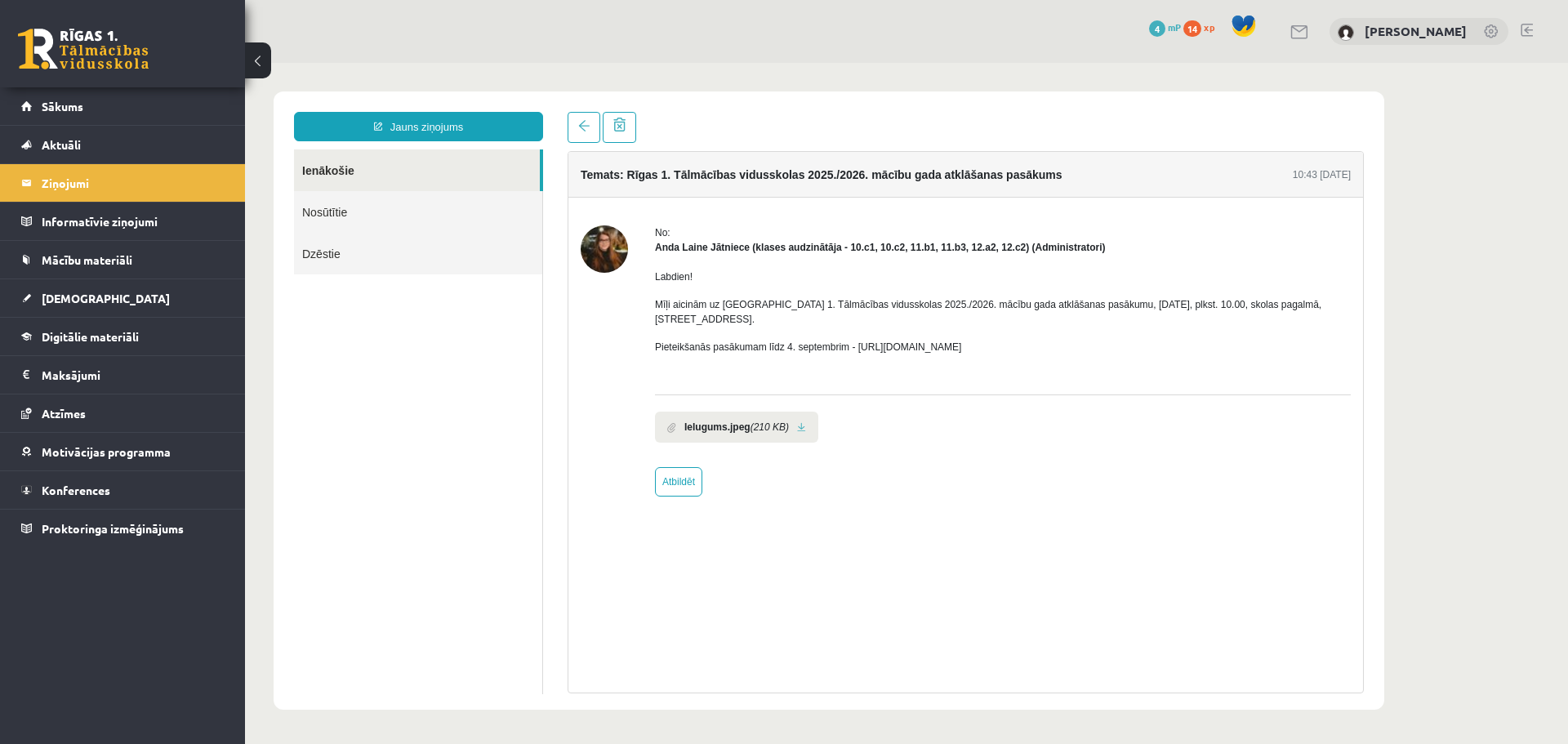
click at [439, 213] on link "Nosūtītie" at bounding box center [418, 212] width 248 height 41
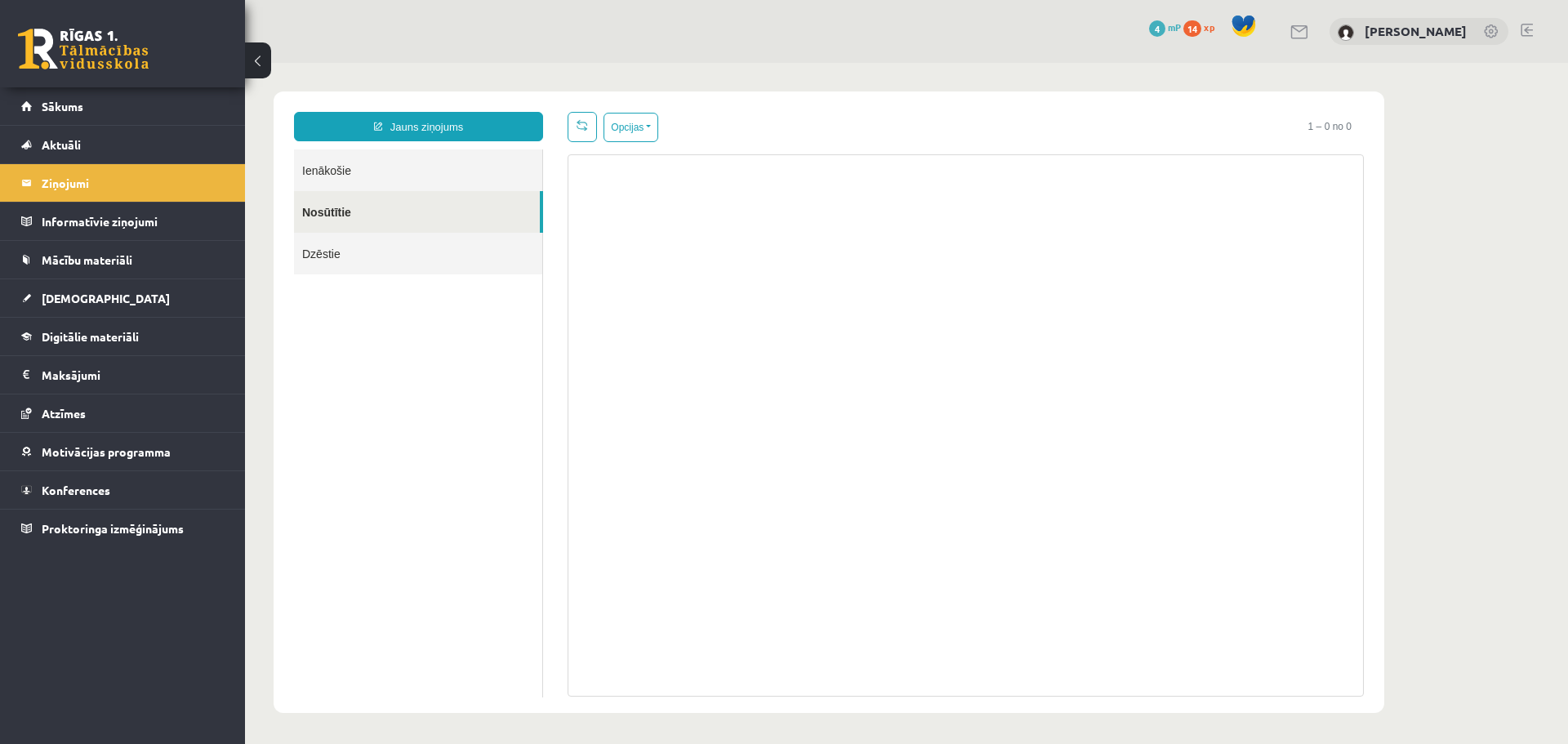
click at [427, 255] on link "Dzēstie" at bounding box center [418, 253] width 248 height 41
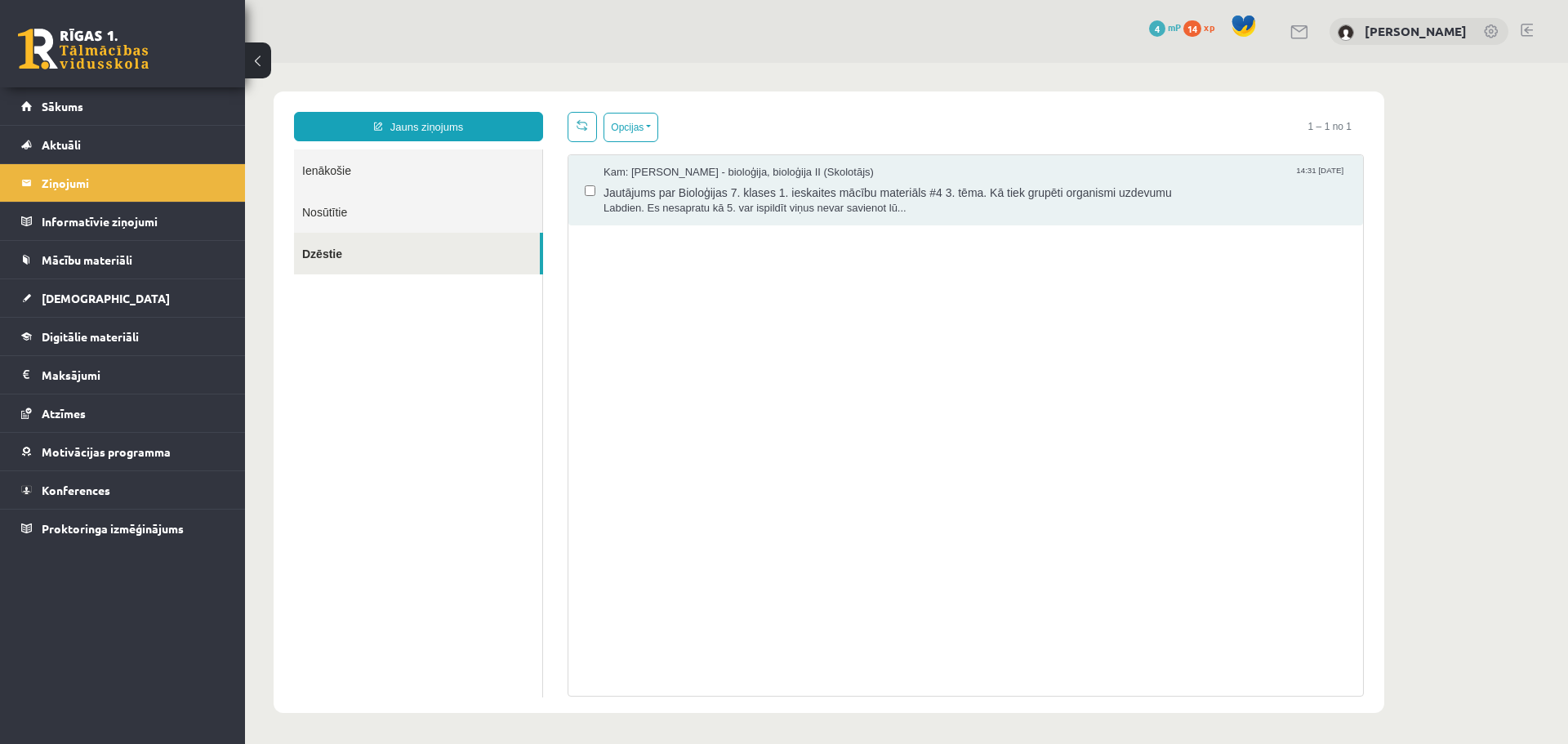
click at [442, 213] on link "Nosūtītie" at bounding box center [418, 212] width 248 height 41
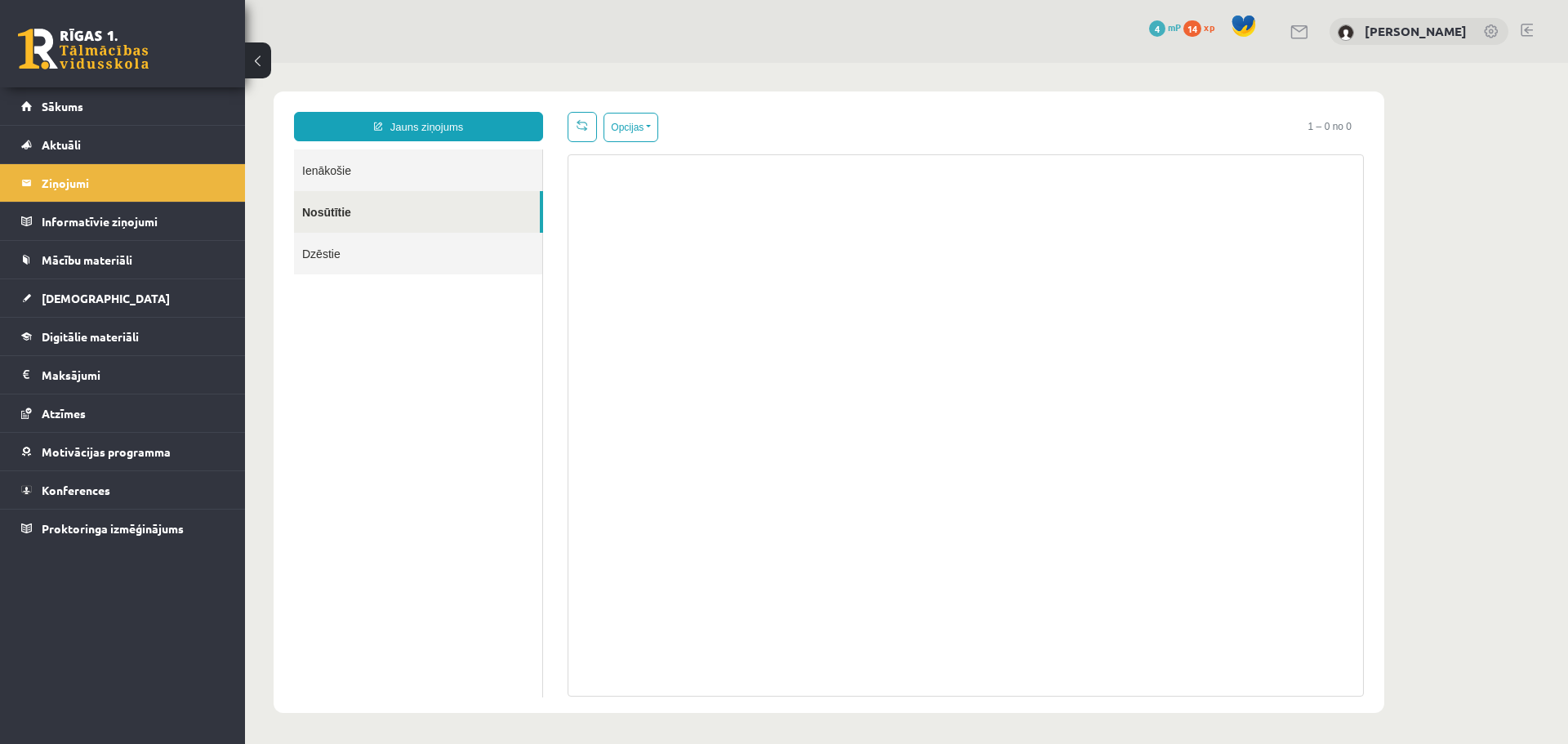
click at [399, 168] on link "Ienākošie" at bounding box center [418, 170] width 248 height 41
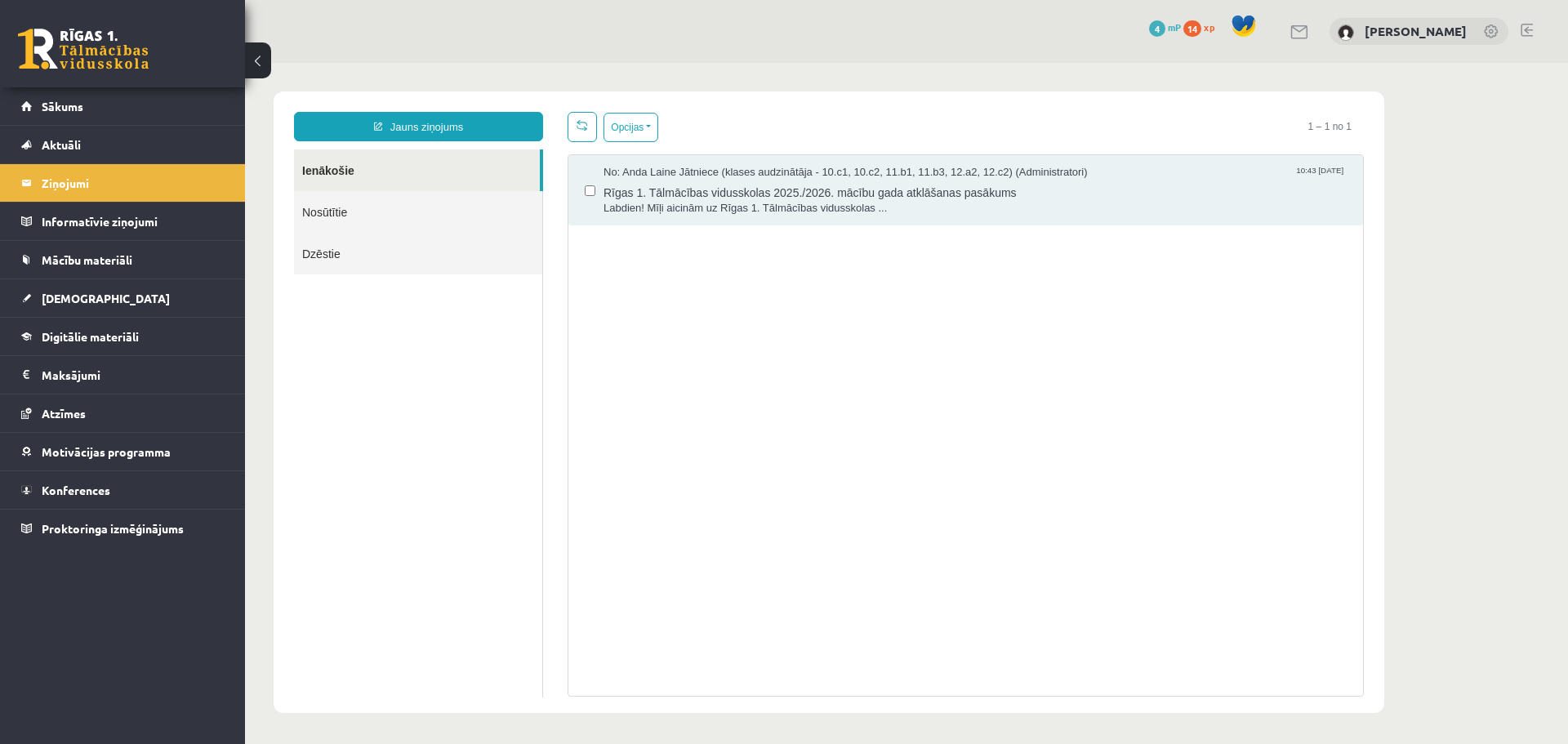
click at [360, 202] on link "Nosūtītie" at bounding box center [418, 212] width 248 height 41
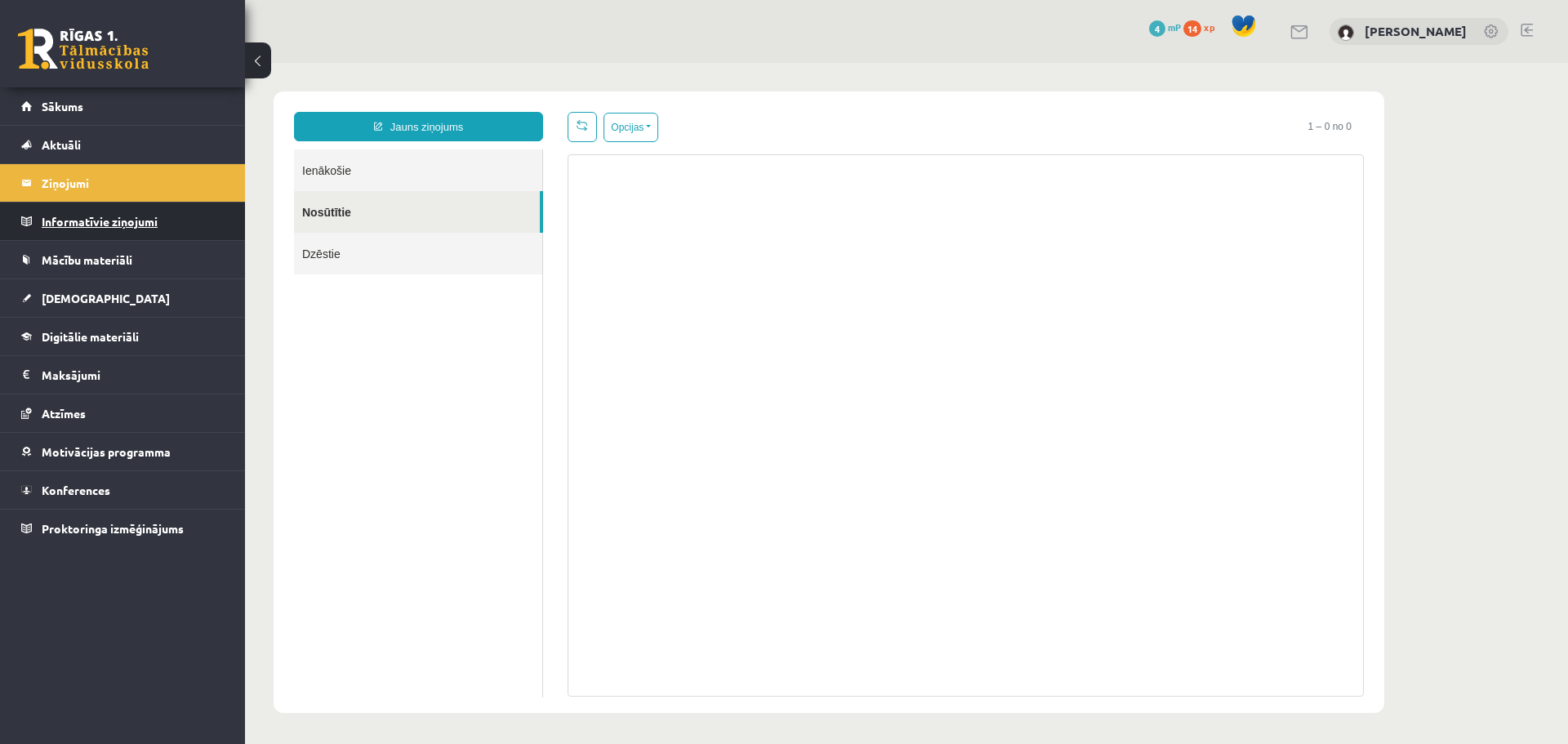
click at [148, 216] on legend "Informatīvie ziņojumi 0" at bounding box center [133, 222] width 183 height 37
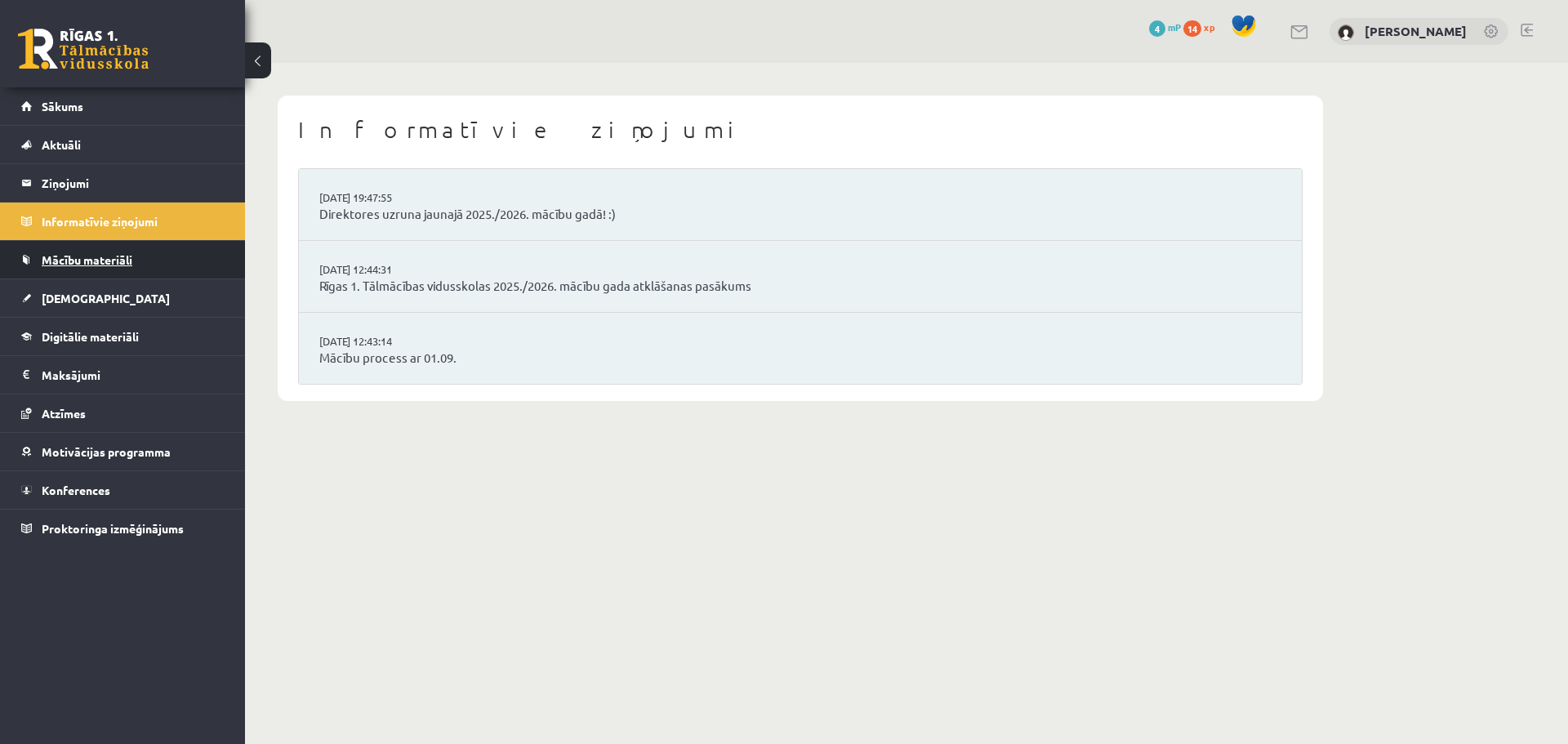
click at [118, 251] on link "Mācību materiāli" at bounding box center [123, 260] width 203 height 37
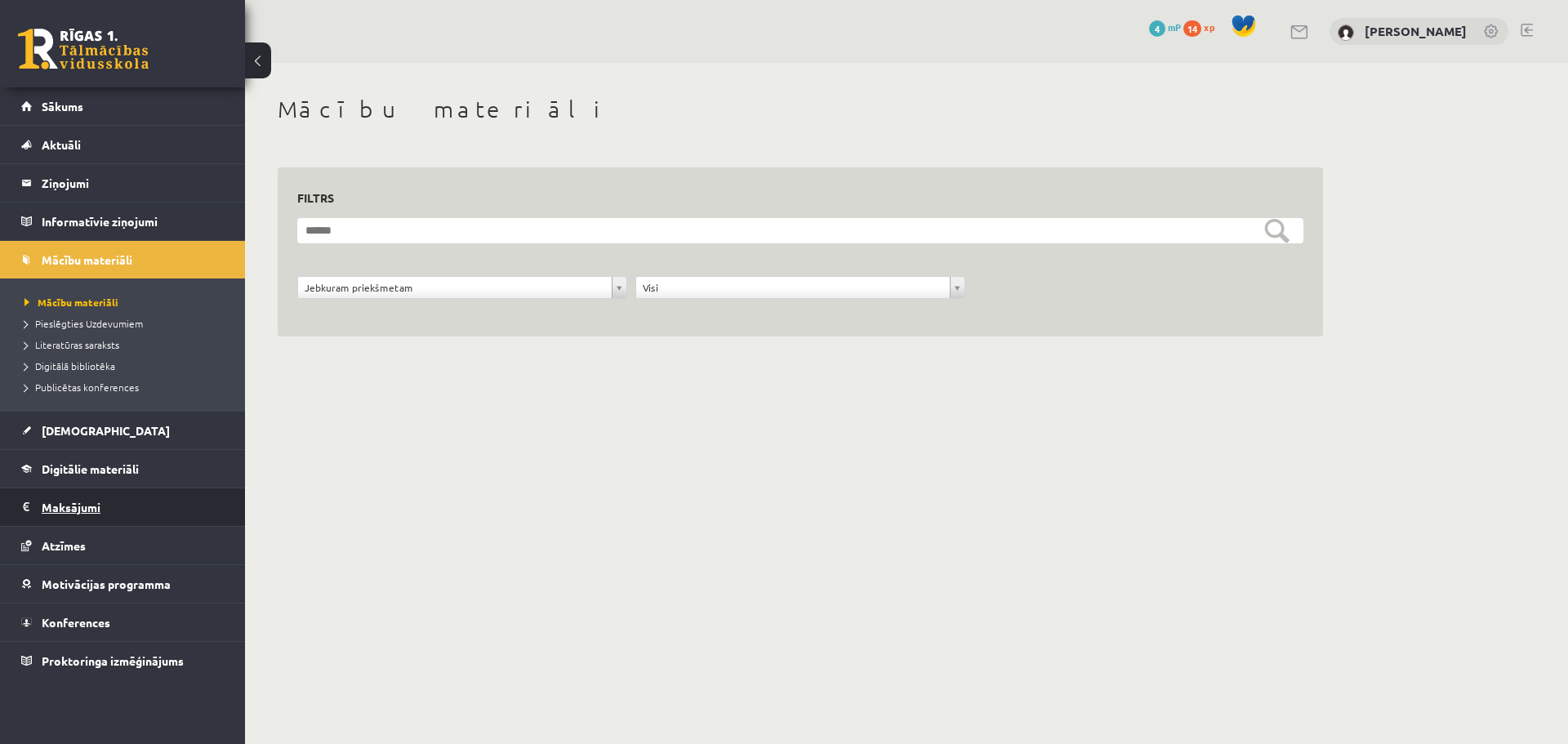
click at [103, 489] on legend "Maksājumi 0" at bounding box center [133, 507] width 183 height 37
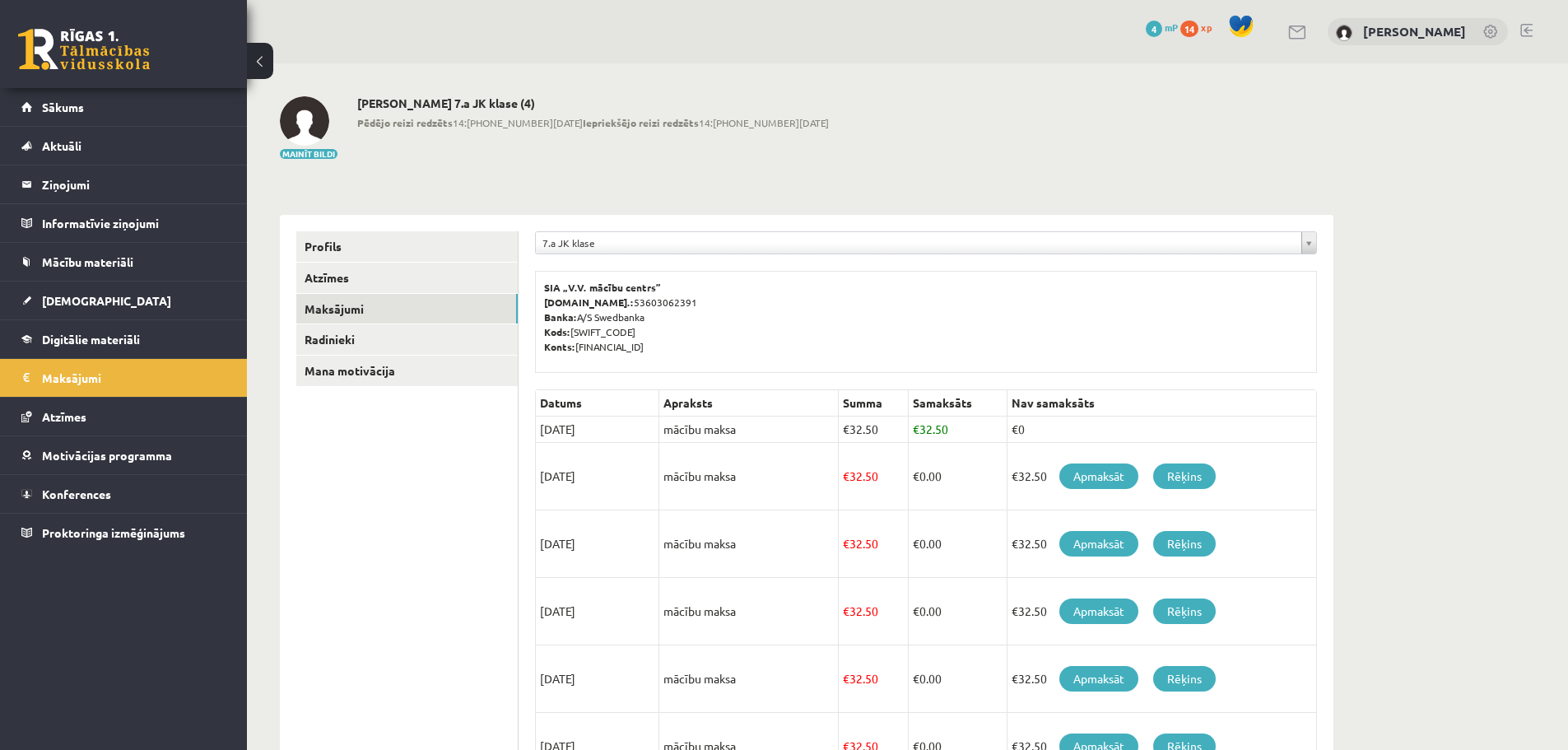
click at [569, 402] on th "Datums" at bounding box center [598, 403] width 123 height 27
click at [554, 422] on td "[DATE]" at bounding box center [598, 429] width 123 height 27
click at [686, 399] on th "Apraksts" at bounding box center [749, 403] width 180 height 27
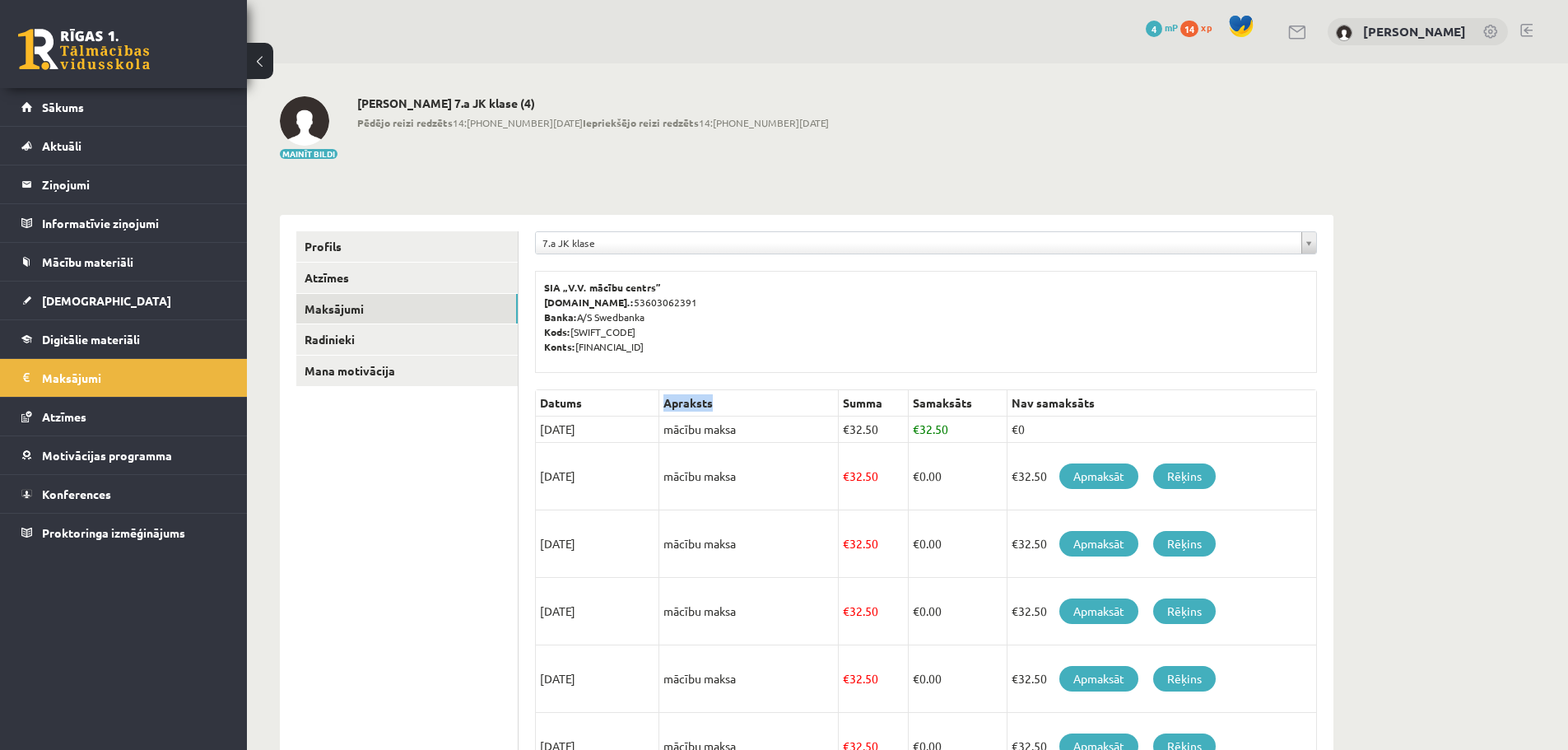
click at [686, 399] on th "Apraksts" at bounding box center [749, 403] width 180 height 27
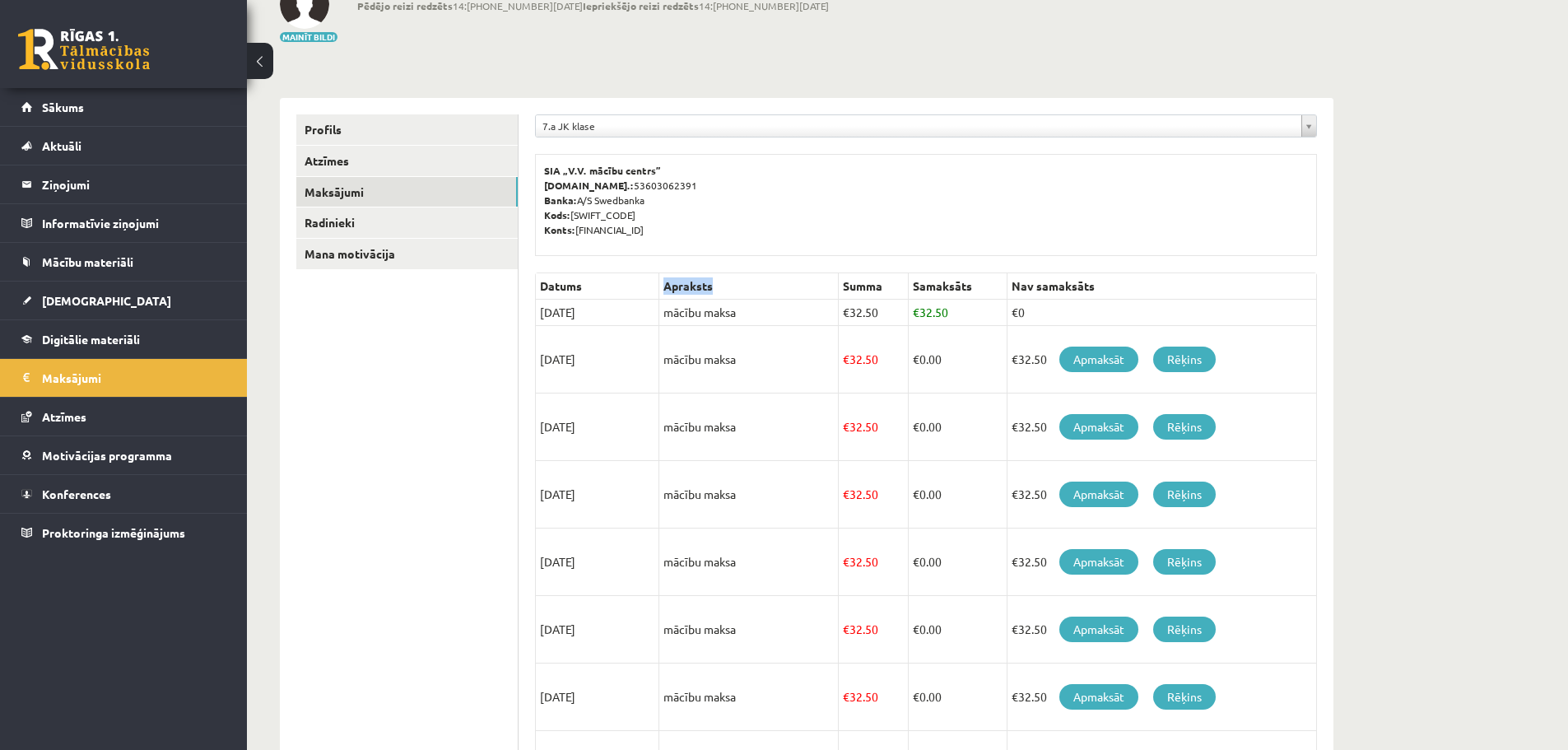
scroll to position [165, 0]
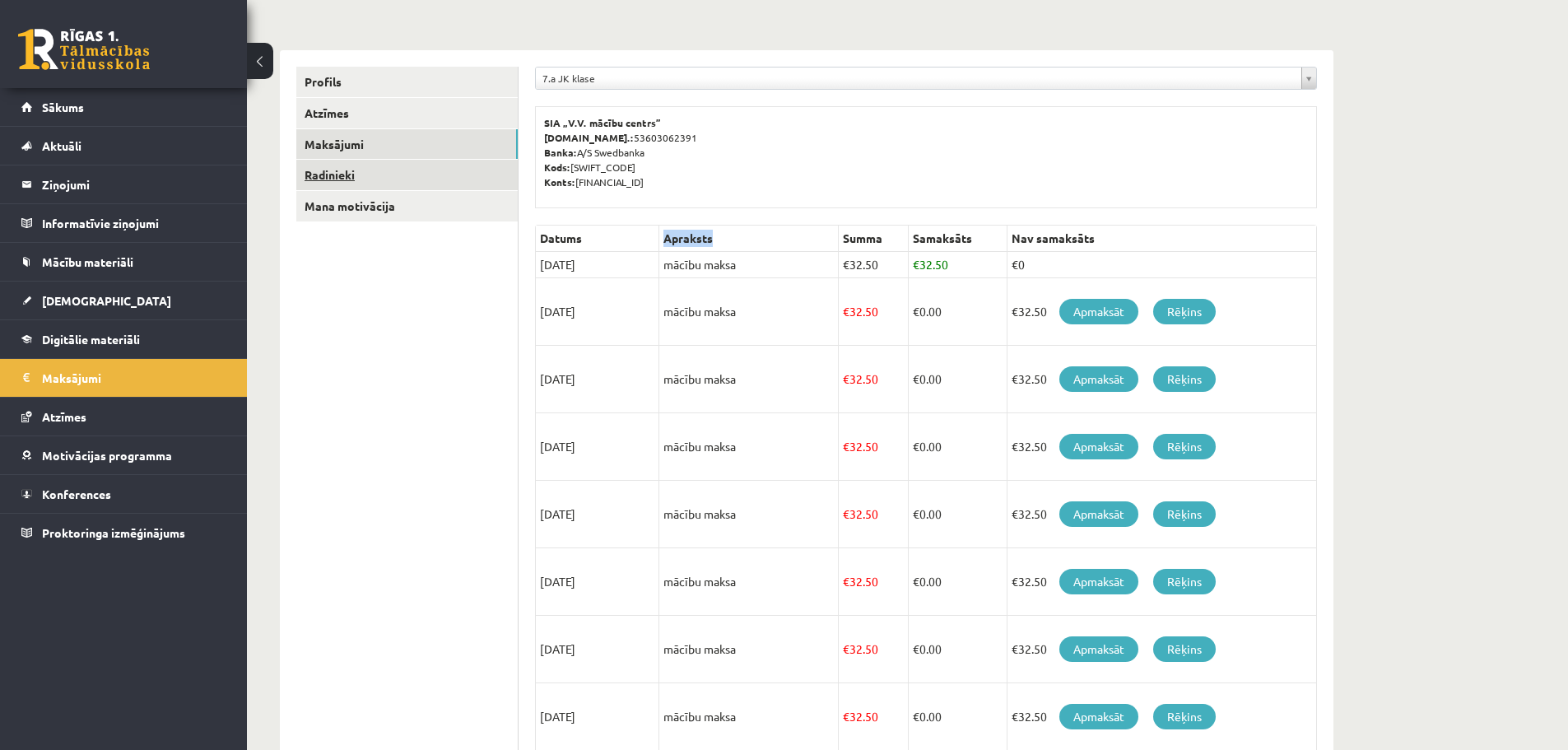
click at [349, 176] on link "Radinieki" at bounding box center [406, 175] width 221 height 31
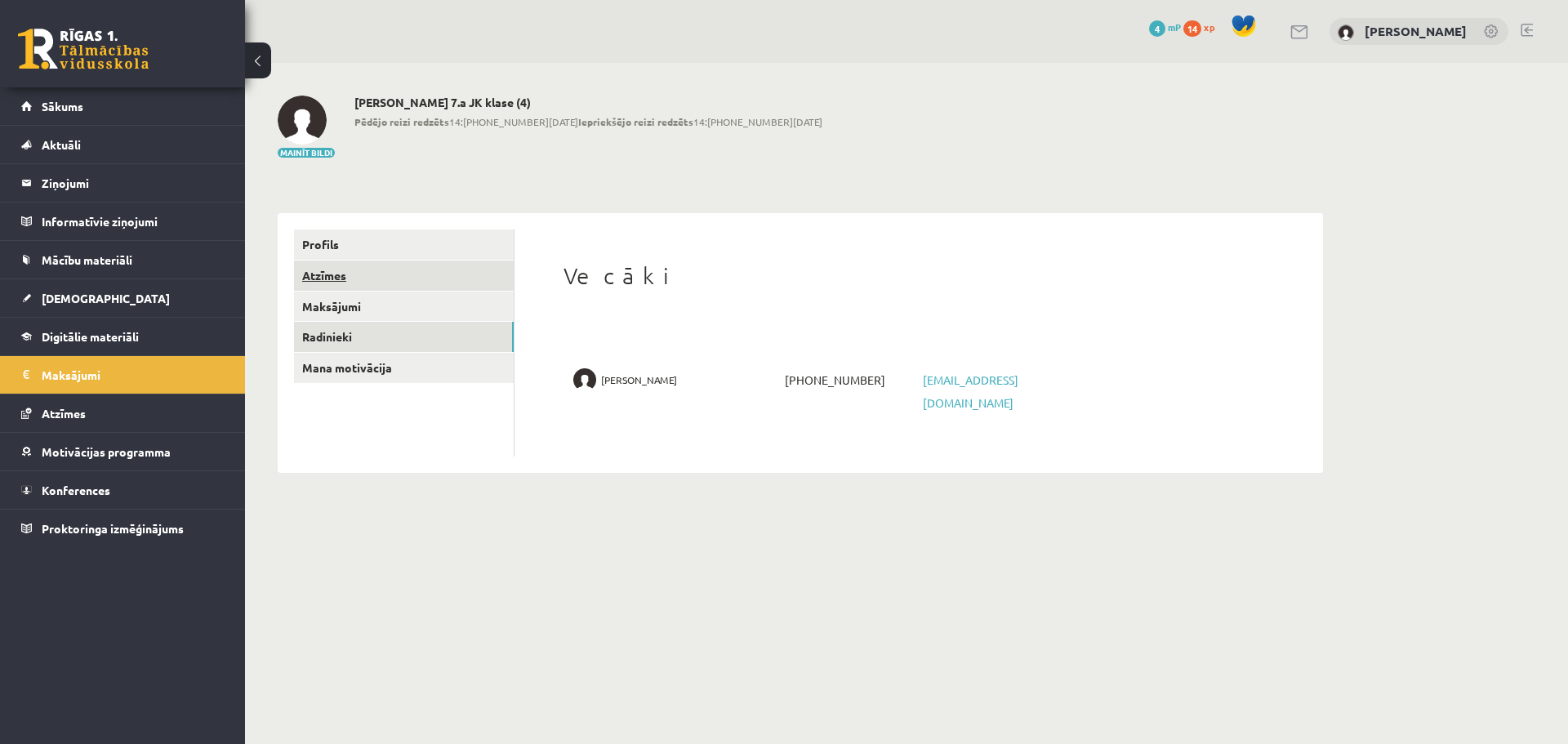
click at [331, 277] on link "Atzīmes" at bounding box center [403, 275] width 220 height 31
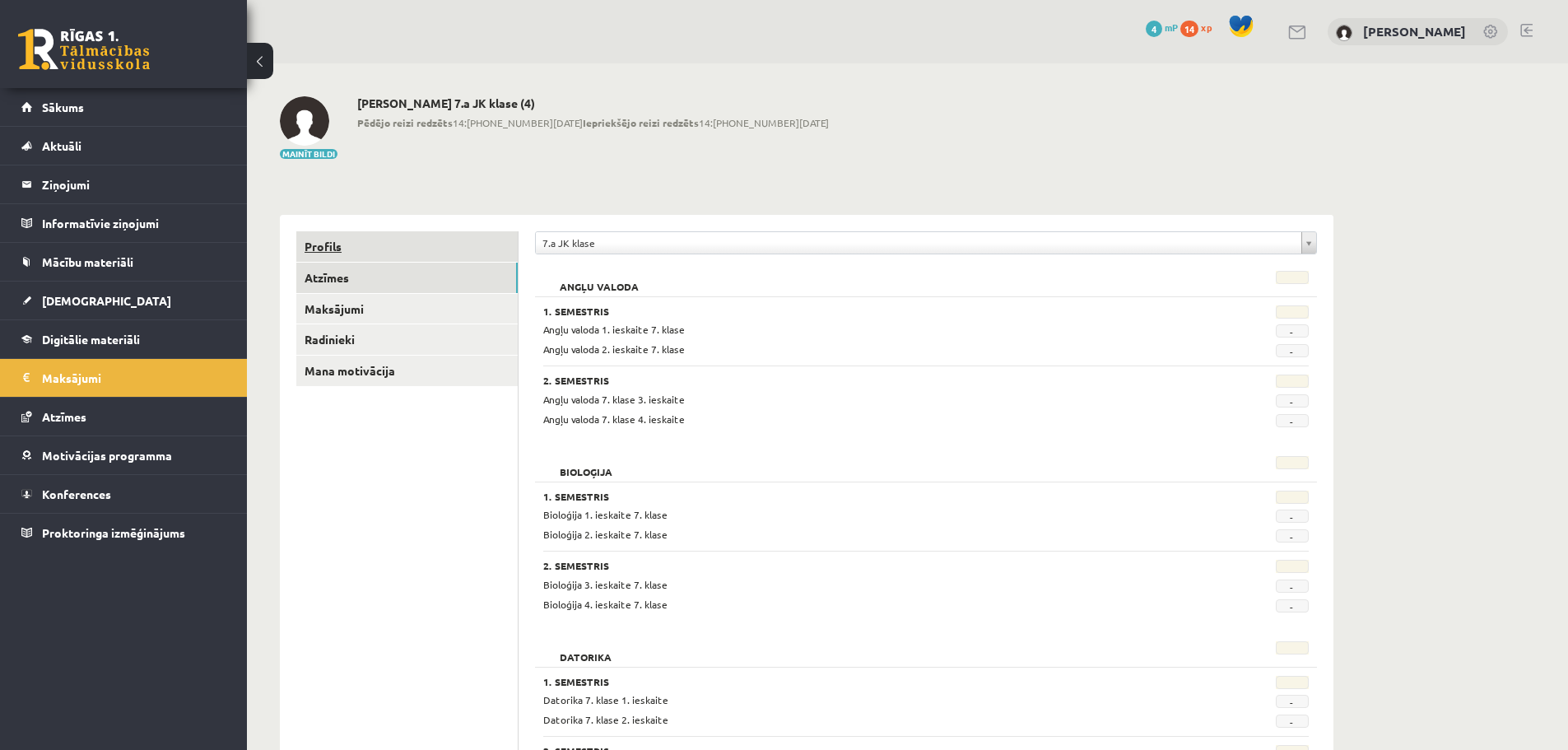
click at [405, 255] on link "Profils" at bounding box center [406, 246] width 221 height 31
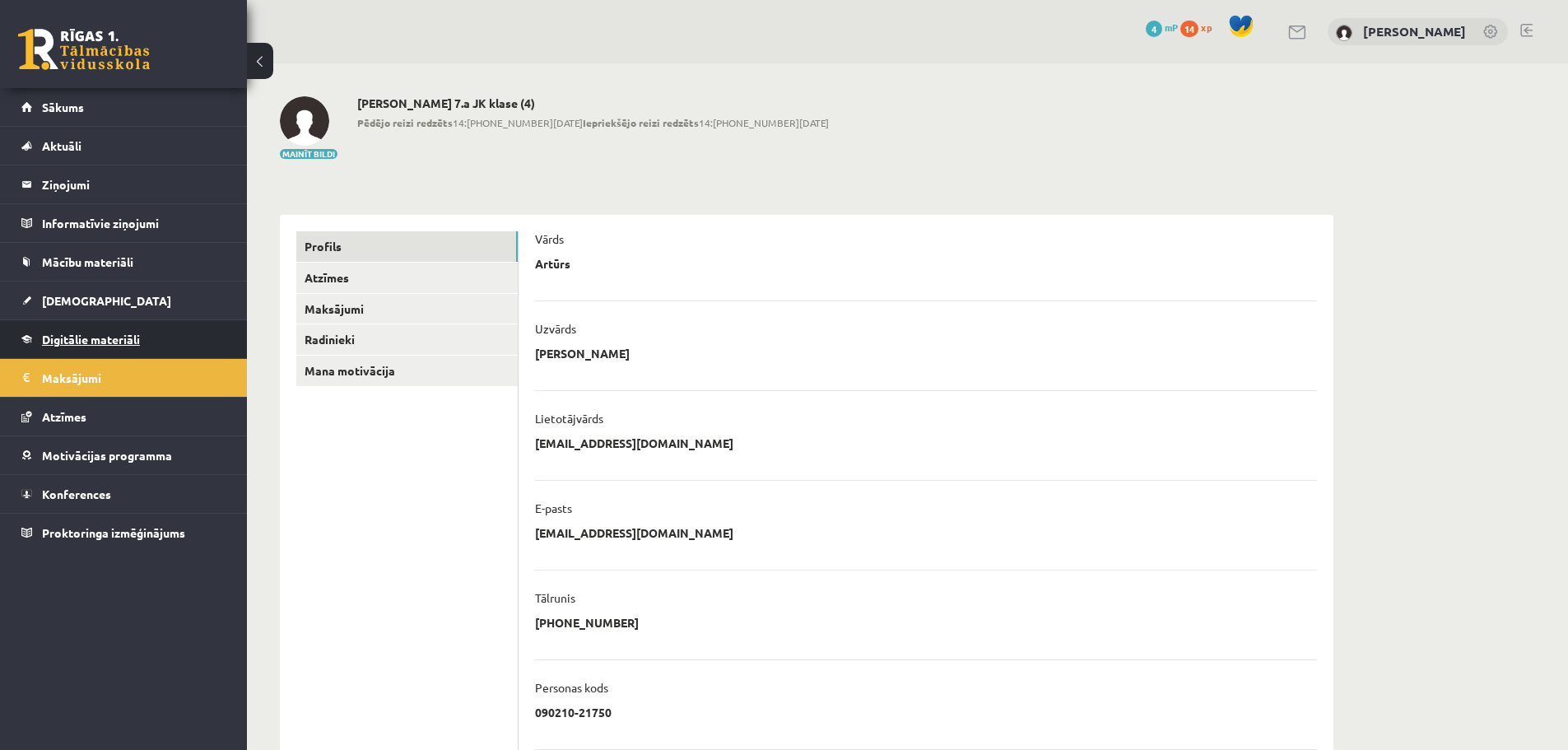
click at [70, 352] on link "Digitālie materiāli" at bounding box center [124, 339] width 205 height 38
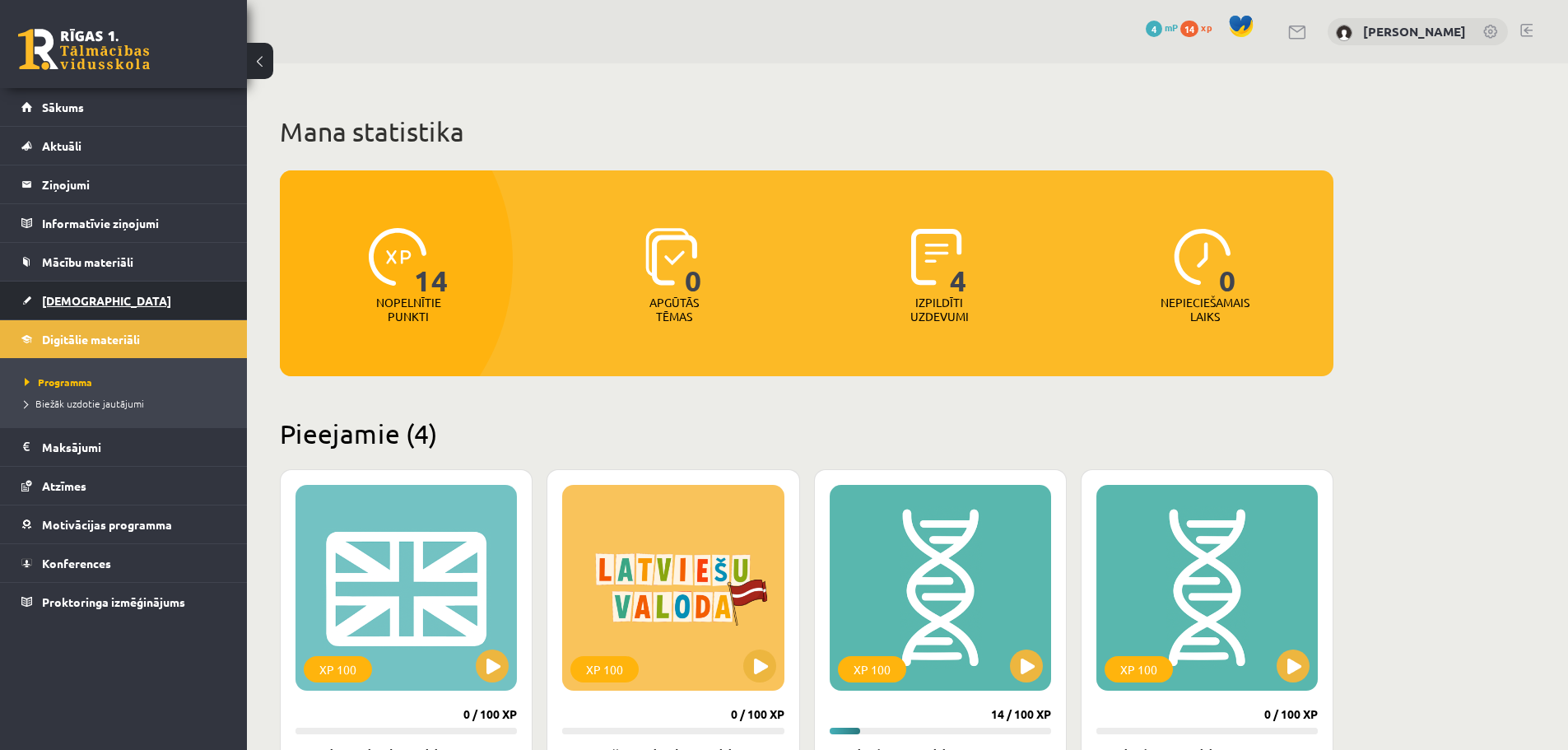
click at [79, 296] on span "[DEMOGRAPHIC_DATA]" at bounding box center [106, 300] width 129 height 15
